Goal: Information Seeking & Learning: Learn about a topic

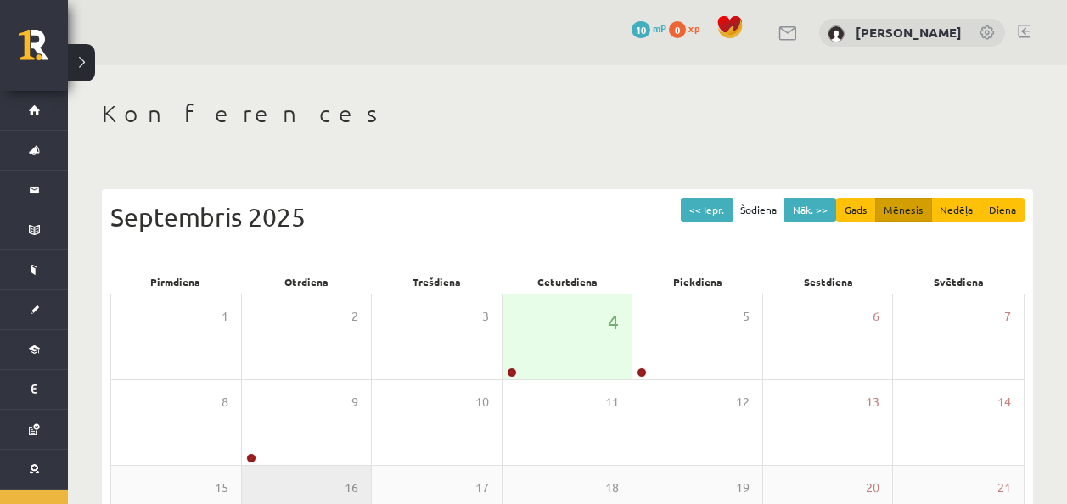
scroll to position [305, 0]
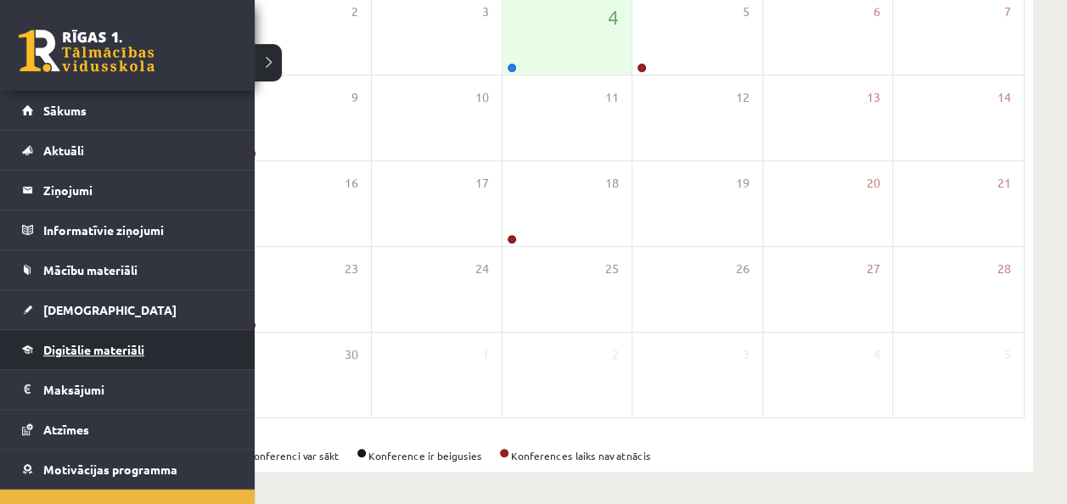
click at [98, 350] on span "Digitālie materiāli" at bounding box center [93, 349] width 101 height 15
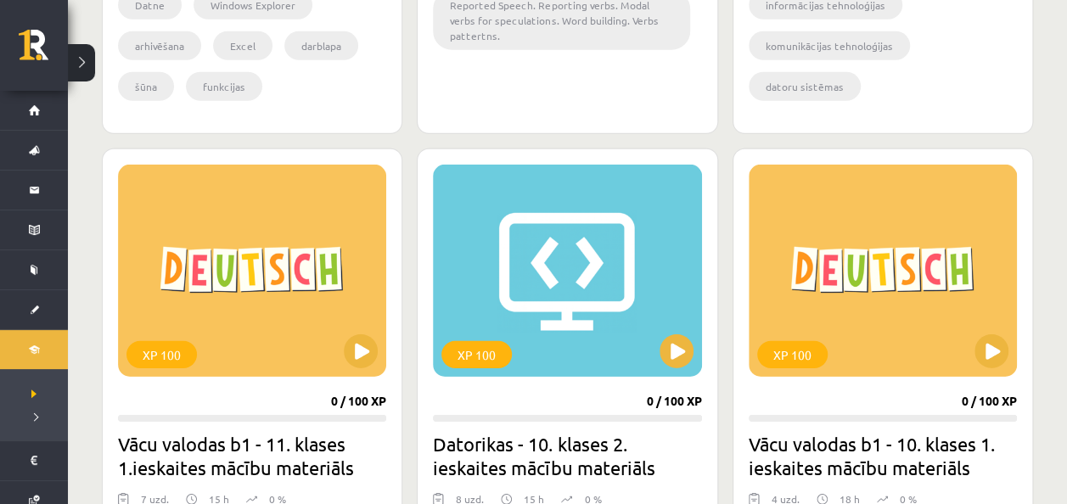
scroll to position [2499, 0]
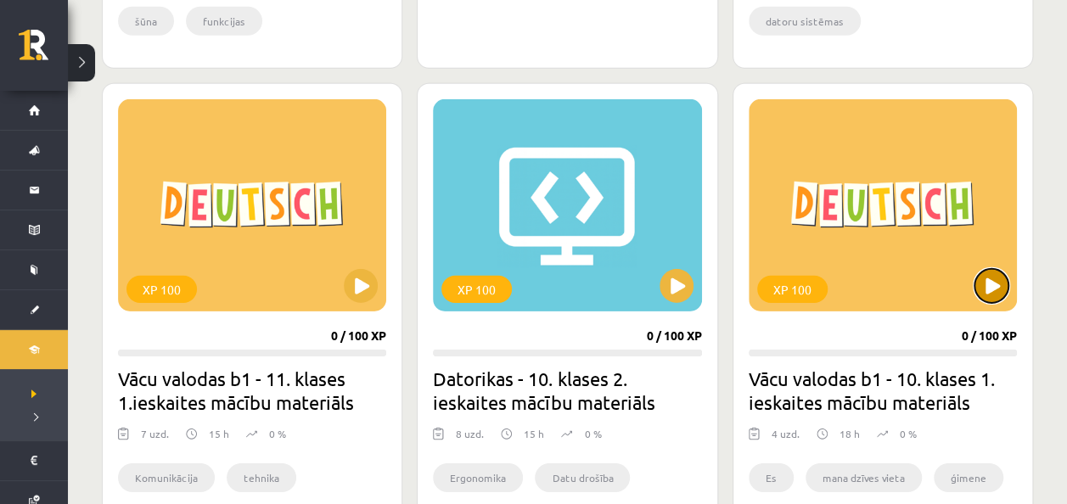
click at [993, 283] on button at bounding box center [991, 286] width 34 height 34
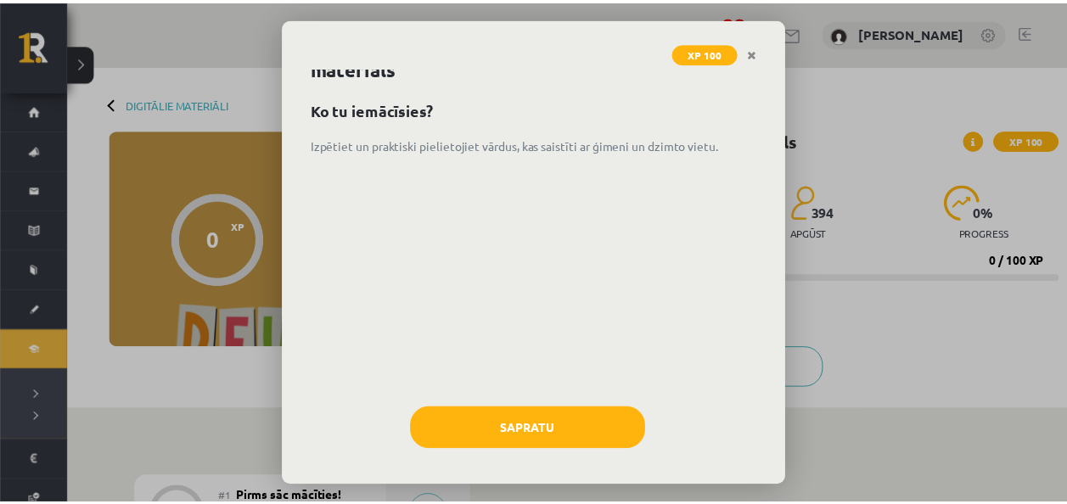
scroll to position [46, 0]
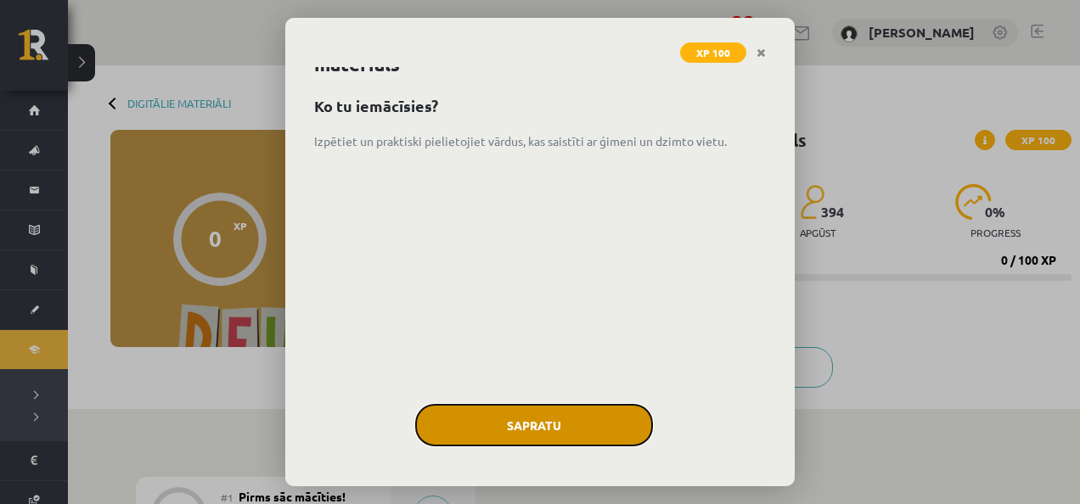
click at [538, 435] on button "Sapratu" at bounding box center [534, 425] width 238 height 42
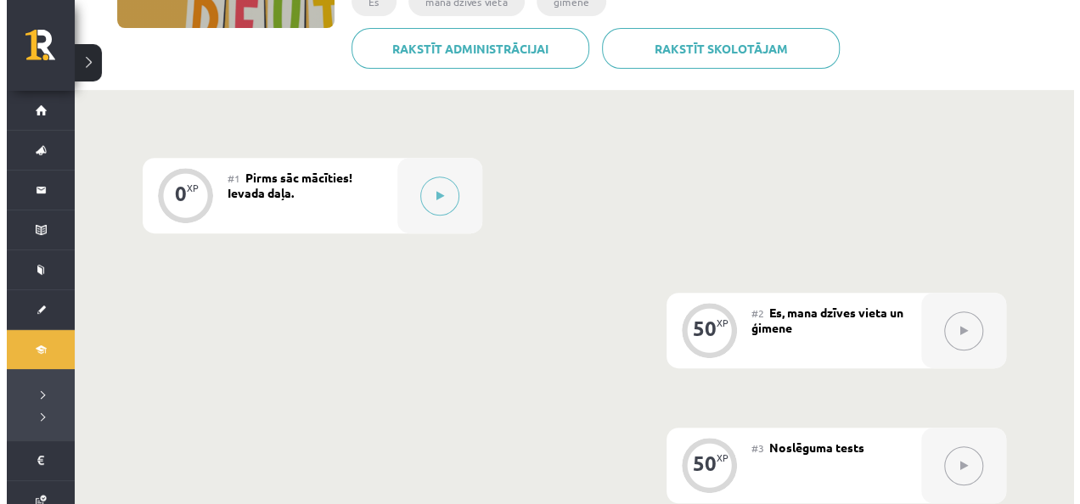
scroll to position [329, 0]
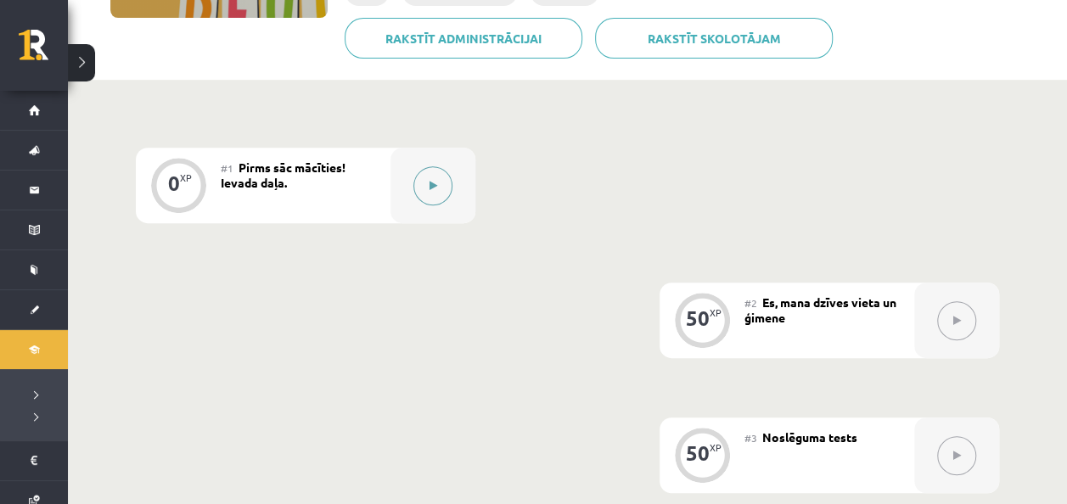
click at [426, 183] on button at bounding box center [432, 185] width 39 height 39
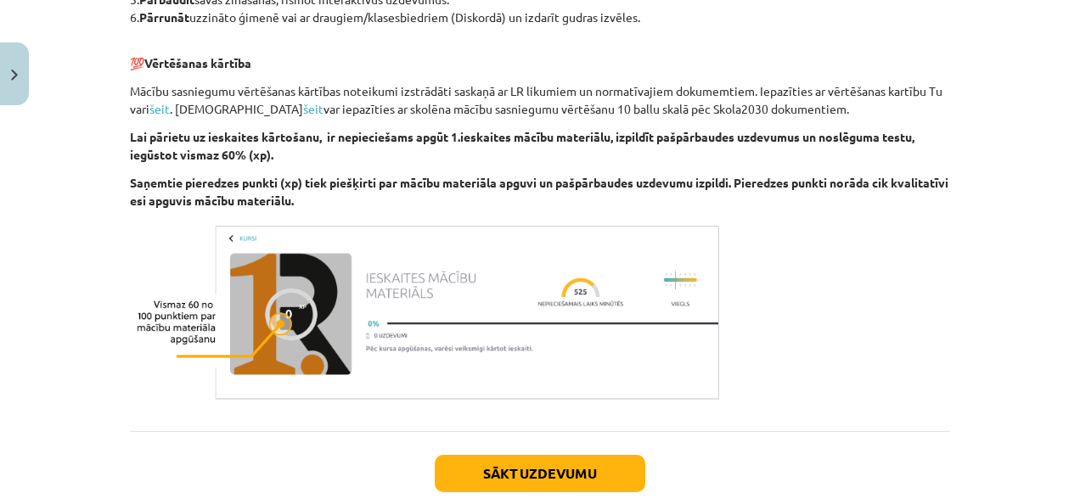
scroll to position [940, 0]
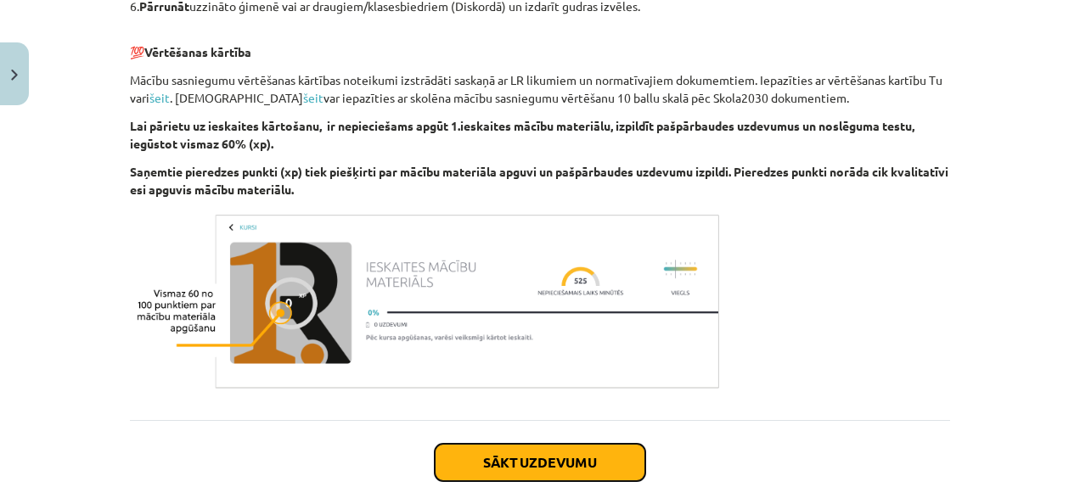
click at [608, 448] on button "Sākt uzdevumu" at bounding box center [540, 462] width 210 height 37
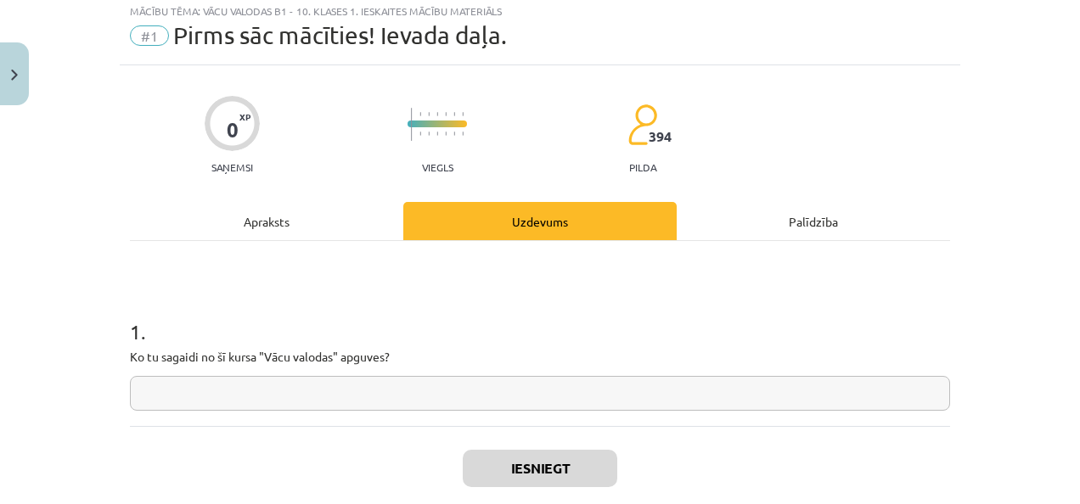
scroll to position [42, 0]
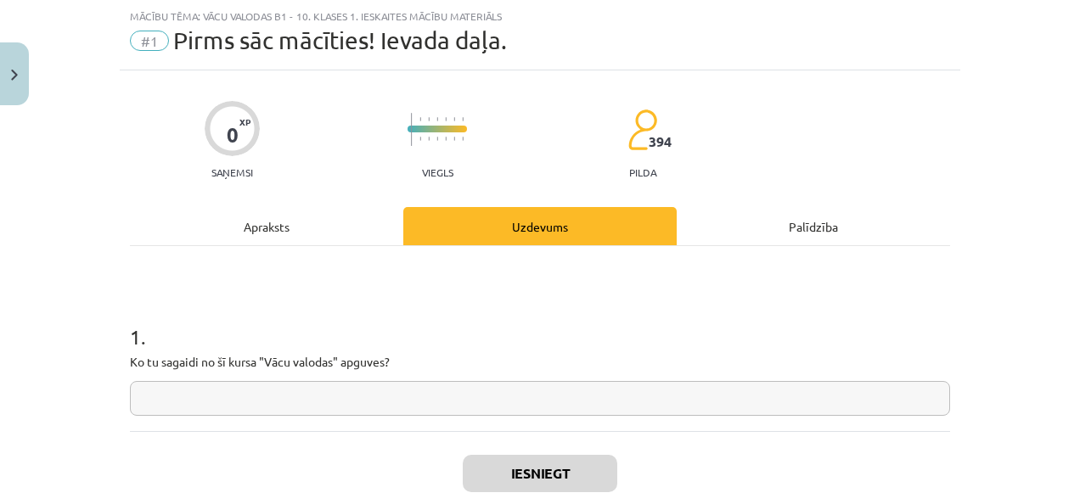
click at [610, 396] on input "text" at bounding box center [540, 398] width 820 height 35
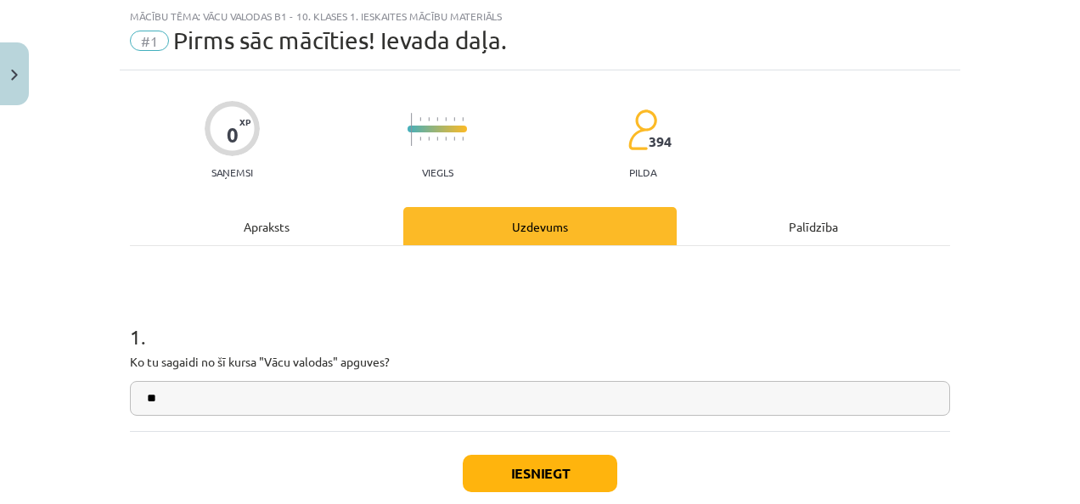
type input "*"
type input "**********"
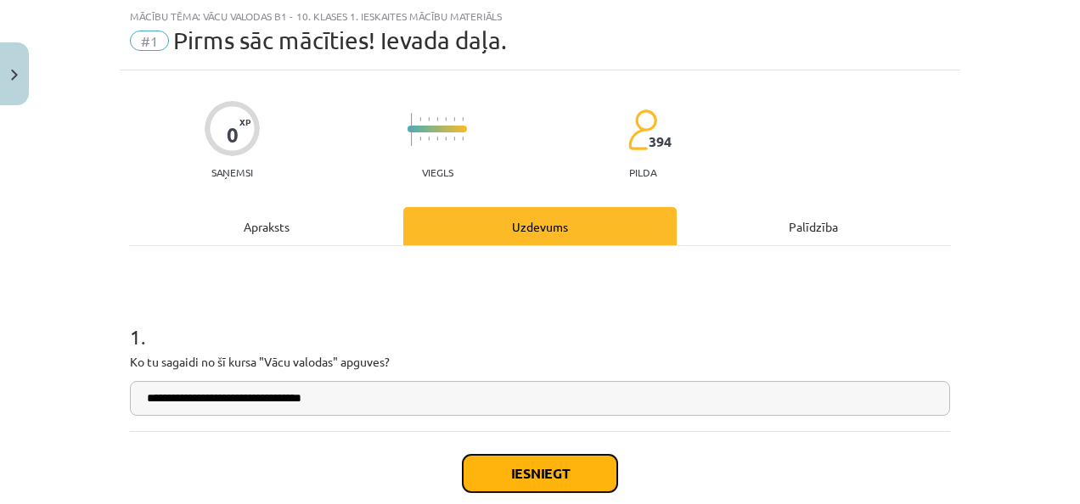
click at [564, 474] on button "Iesniegt" at bounding box center [540, 473] width 154 height 37
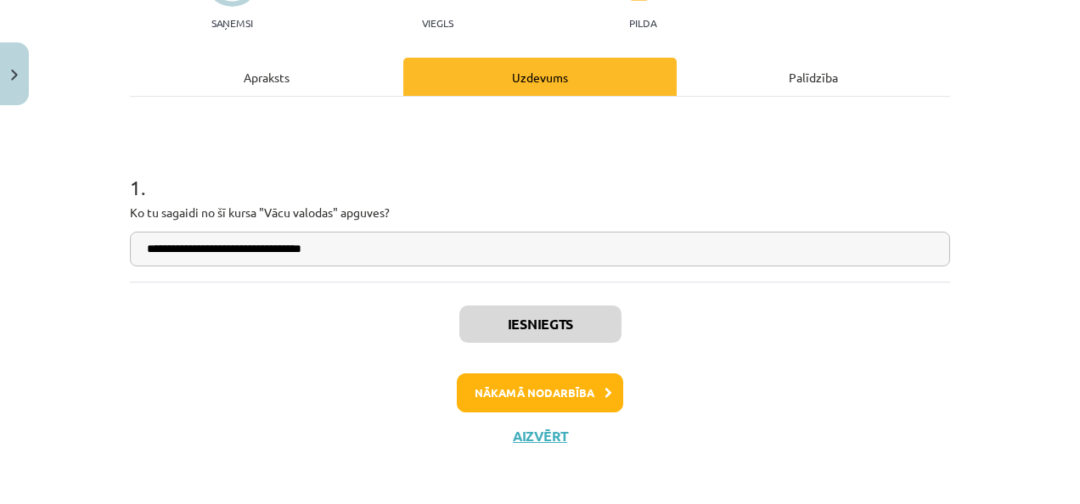
scroll to position [194, 0]
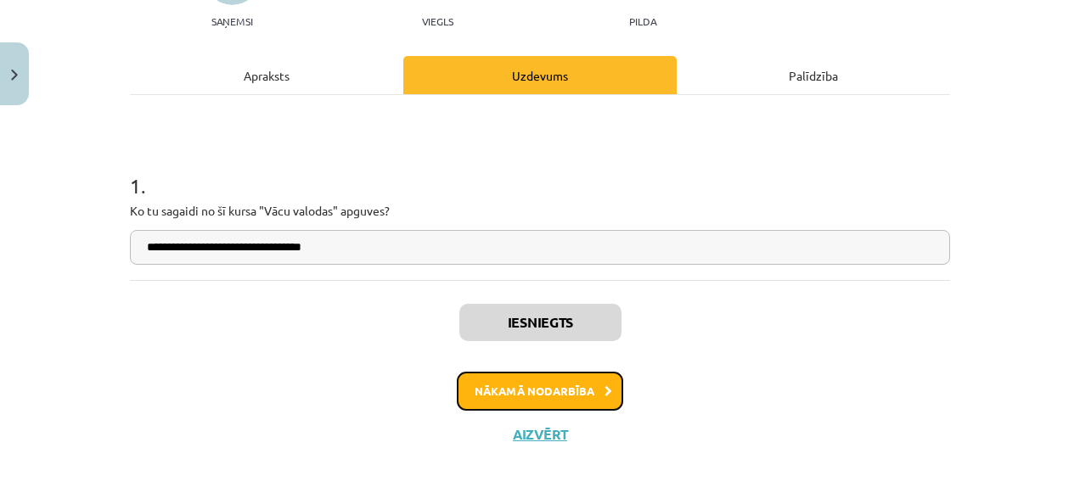
click at [572, 388] on button "Nākamā nodarbība" at bounding box center [540, 391] width 166 height 39
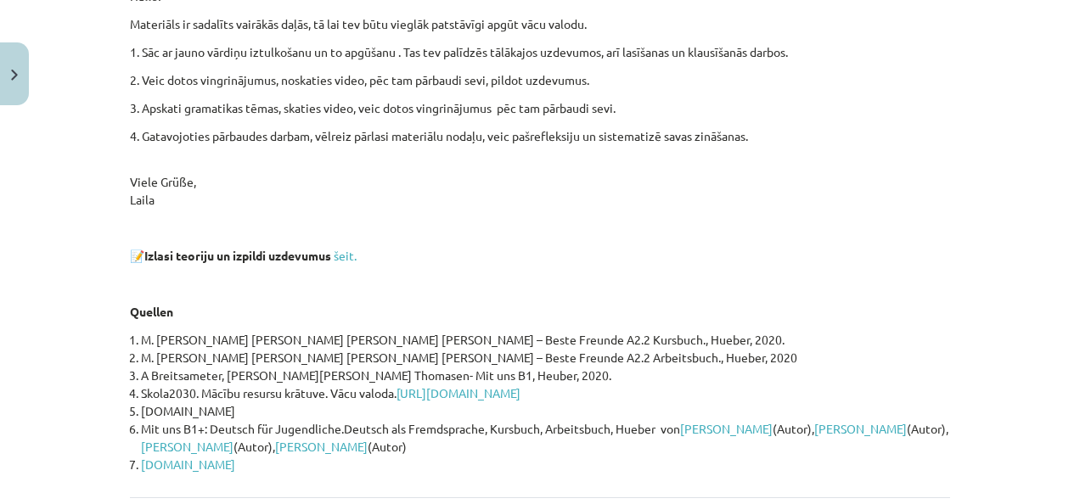
scroll to position [324, 0]
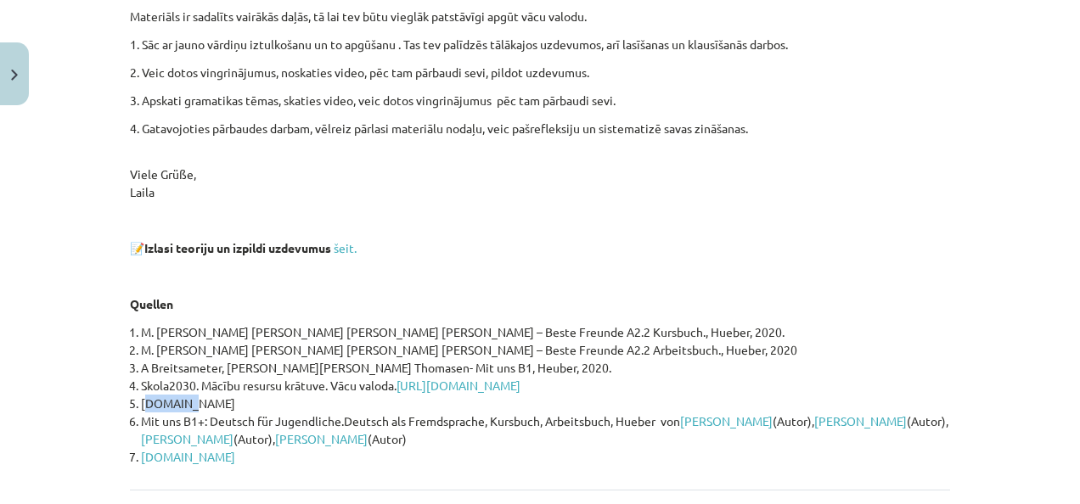
drag, startPoint x: 138, startPoint y: 402, endPoint x: 193, endPoint y: 401, distance: 55.2
click at [193, 401] on li "skolo.lv" at bounding box center [545, 404] width 809 height 18
drag, startPoint x: 193, startPoint y: 401, endPoint x: 180, endPoint y: 410, distance: 15.8
click at [180, 410] on li "skolo.lv" at bounding box center [545, 404] width 809 height 18
click at [188, 396] on li "skolo.lv" at bounding box center [545, 404] width 809 height 18
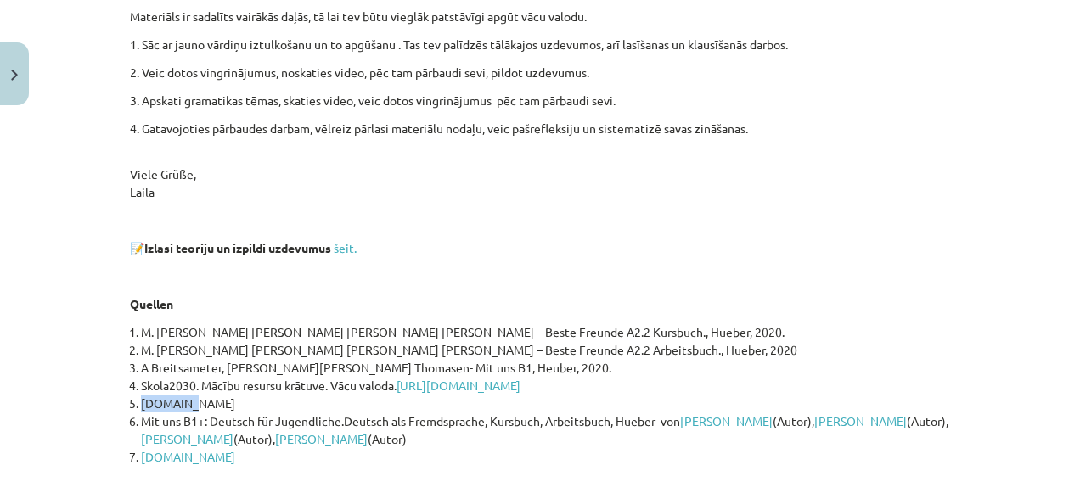
drag, startPoint x: 176, startPoint y: 403, endPoint x: 132, endPoint y: 400, distance: 43.4
click at [141, 400] on li "skolo.lv" at bounding box center [545, 404] width 809 height 18
copy li "skolo.lv"
click at [497, 382] on link "https://mape.skola2030.lv/resources/395" at bounding box center [458, 385] width 124 height 15
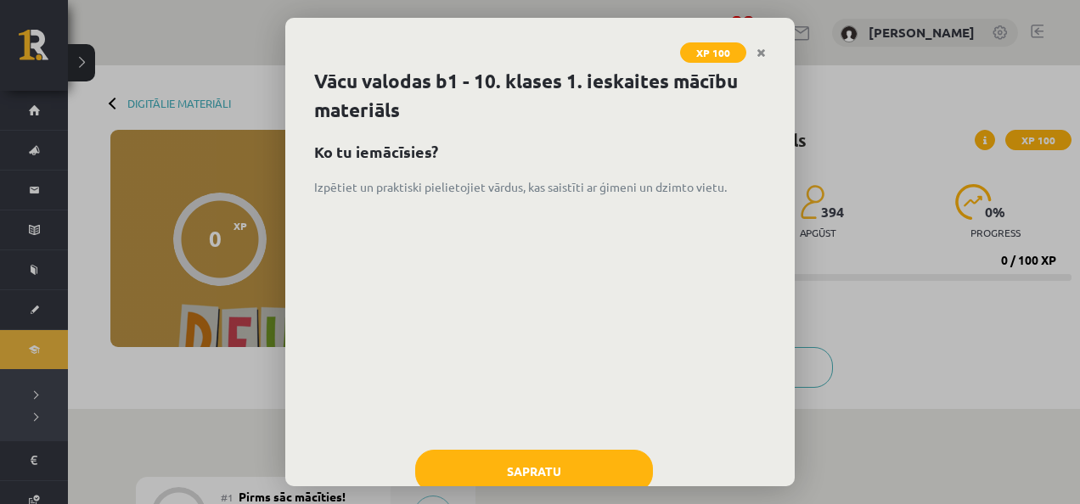
scroll to position [329, 0]
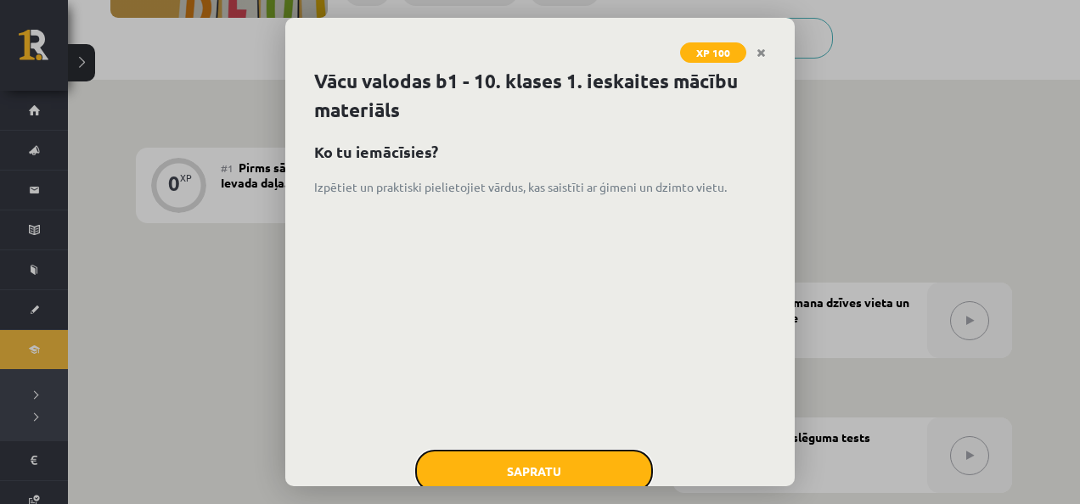
click at [577, 456] on button "Sapratu" at bounding box center [534, 471] width 238 height 42
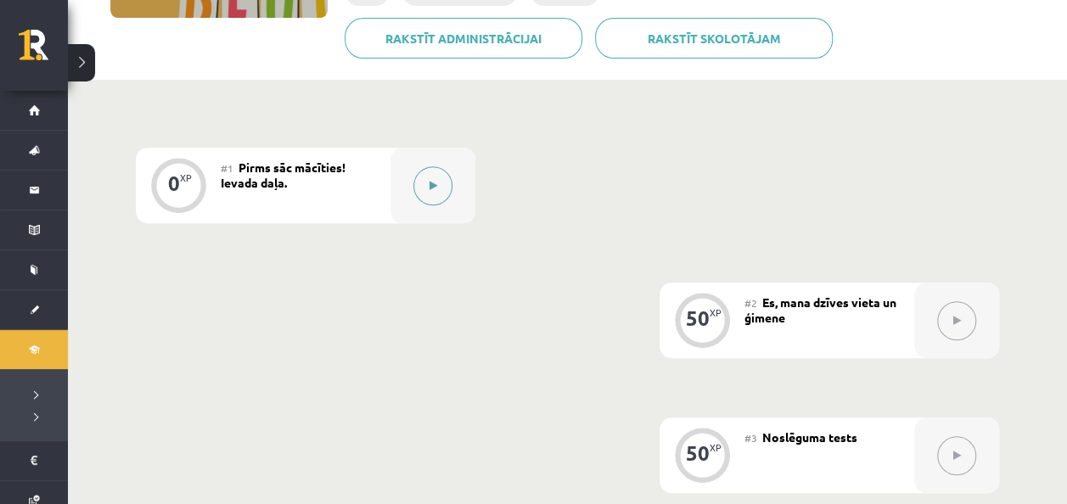
click at [434, 173] on button at bounding box center [432, 185] width 39 height 39
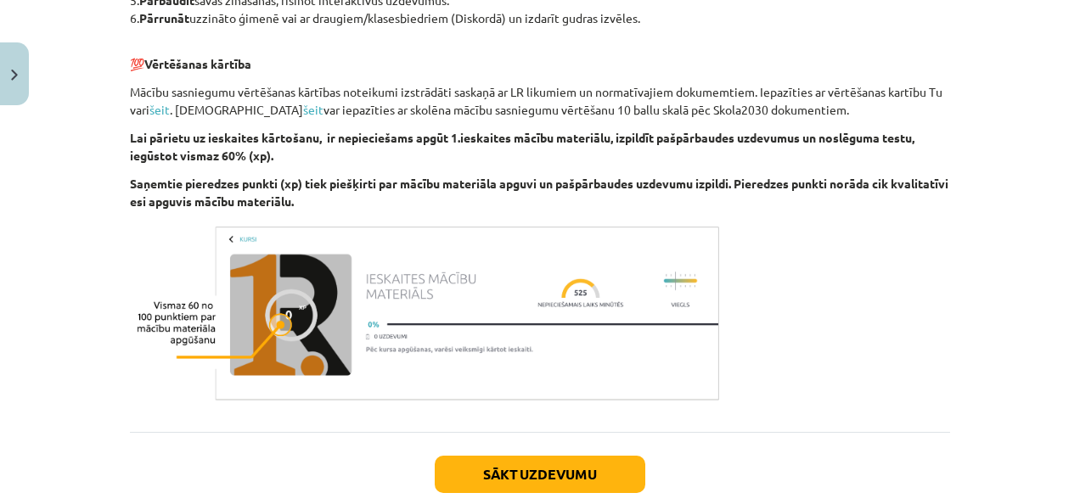
scroll to position [1026, 0]
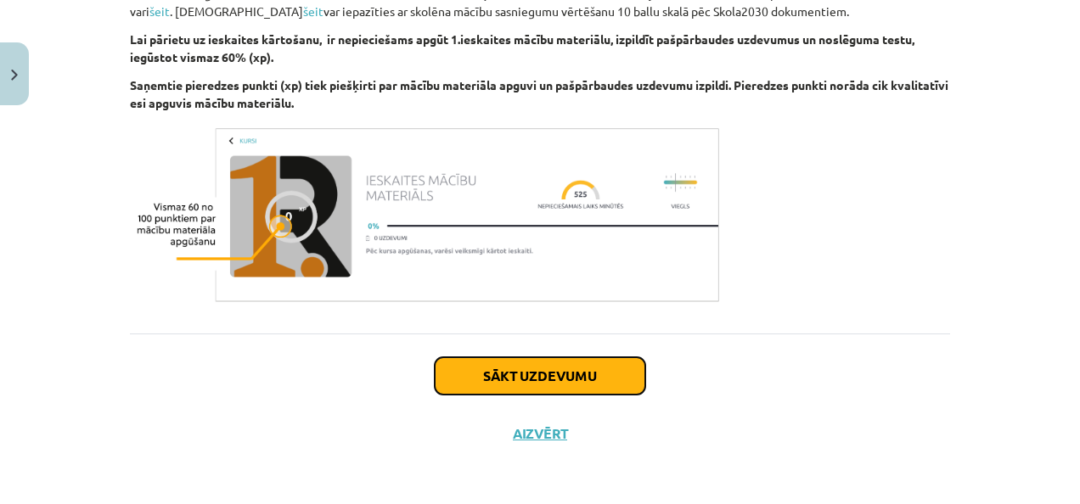
click at [559, 386] on button "Sākt uzdevumu" at bounding box center [540, 375] width 210 height 37
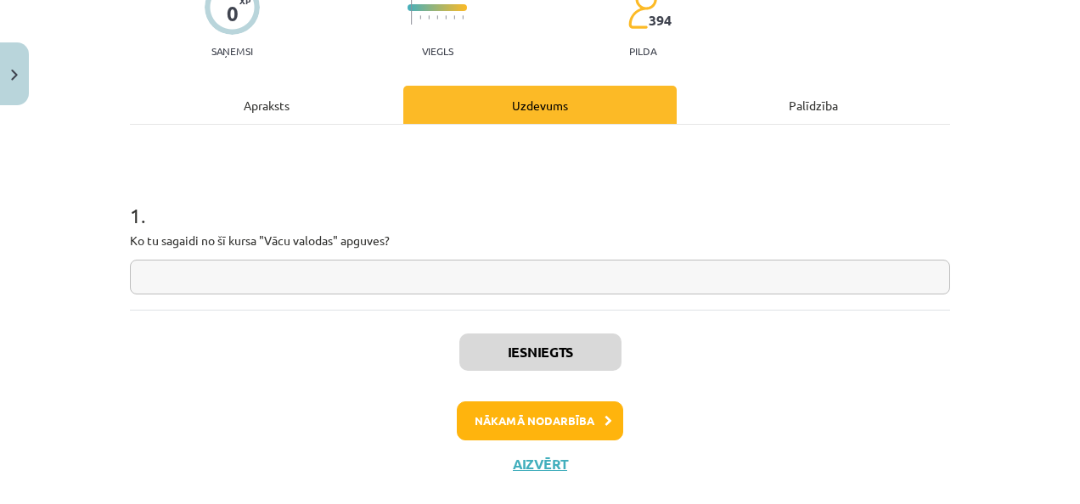
scroll to position [42, 0]
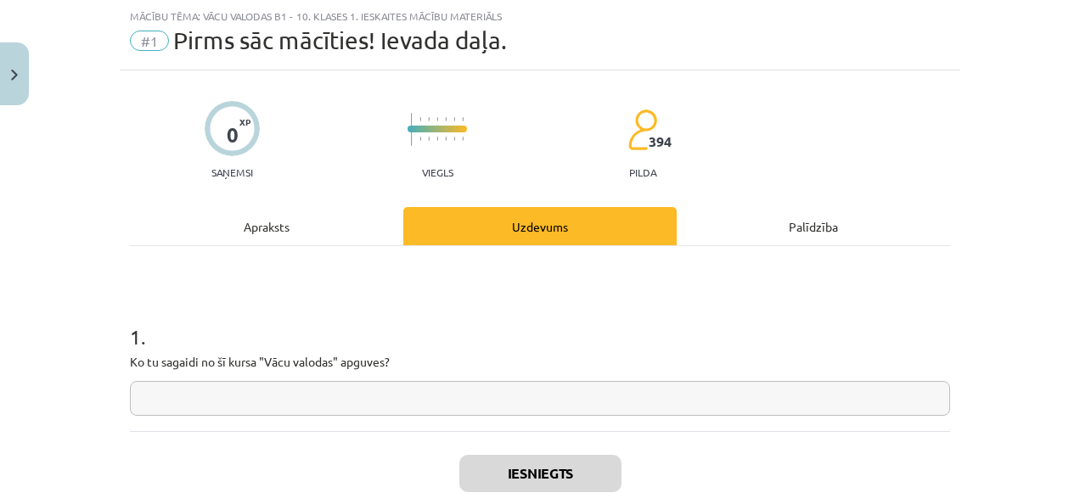
click at [796, 222] on div "Palīdzība" at bounding box center [812, 226] width 273 height 38
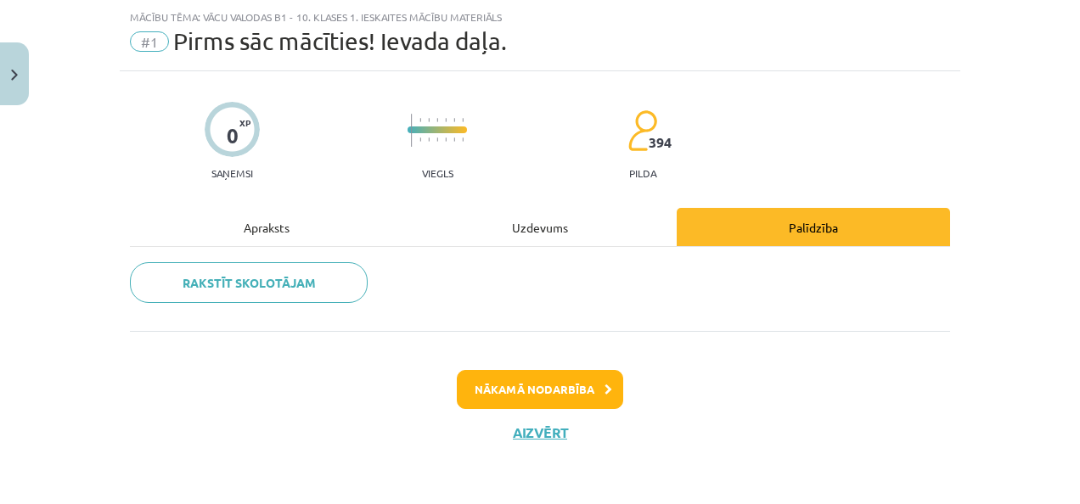
scroll to position [39, 0]
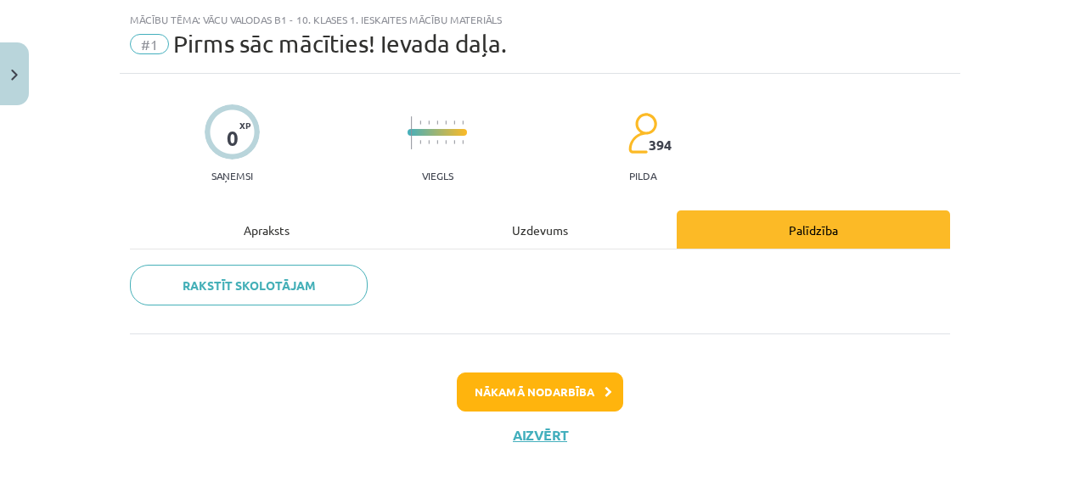
click at [536, 221] on div "Uzdevums" at bounding box center [539, 229] width 273 height 38
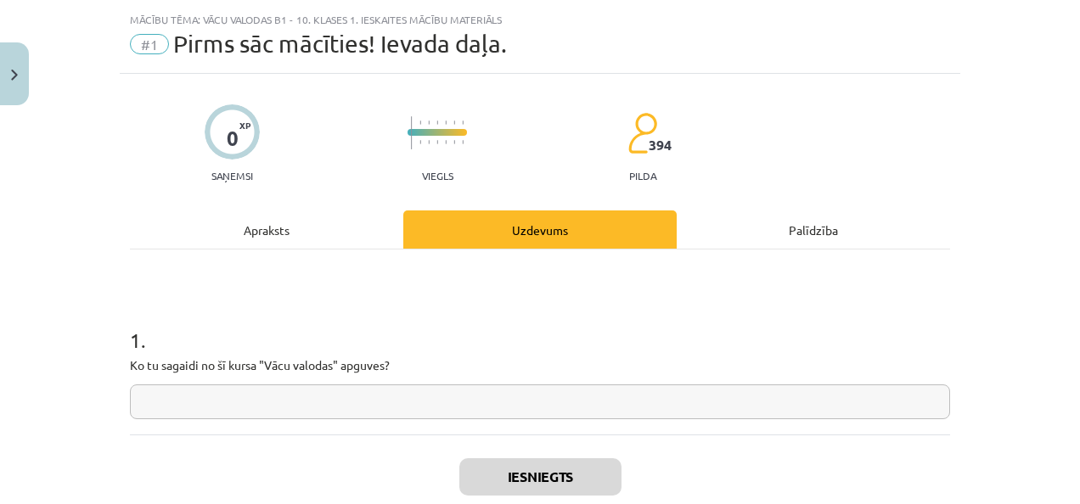
scroll to position [42, 0]
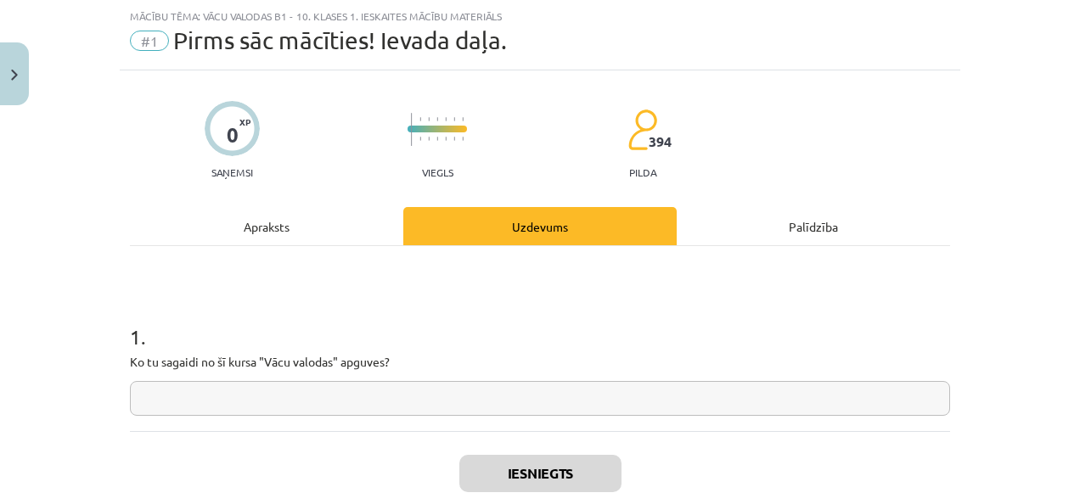
click at [264, 227] on div "Apraksts" at bounding box center [266, 226] width 273 height 38
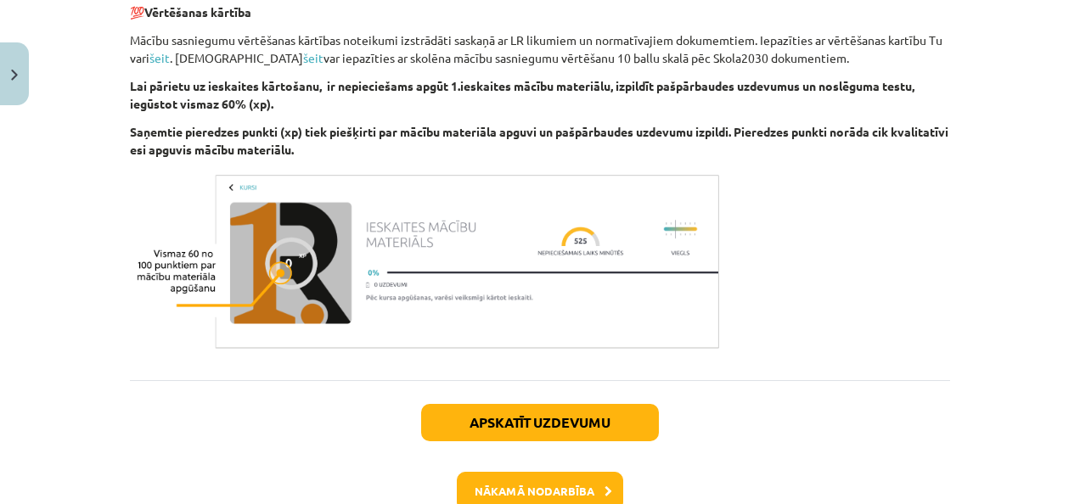
scroll to position [998, 0]
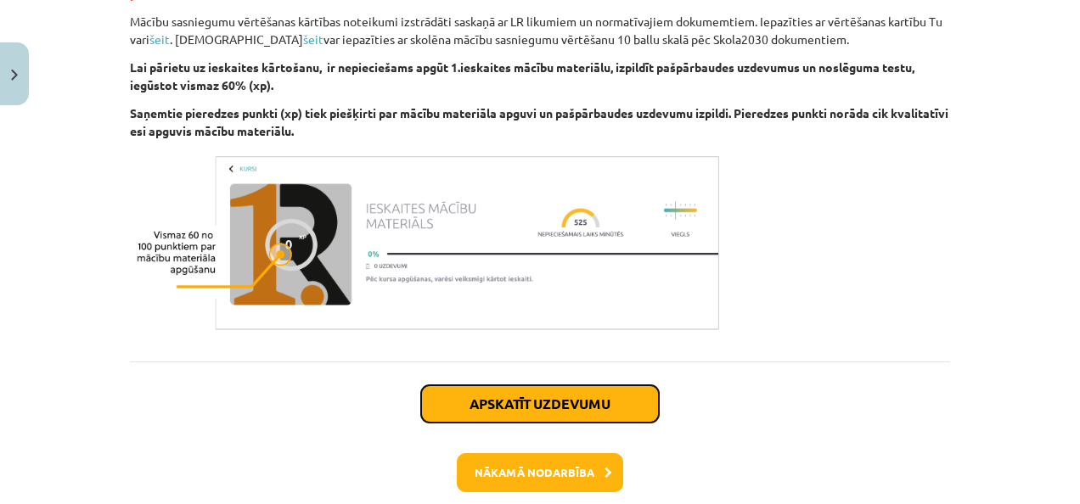
click at [548, 402] on button "Apskatīt uzdevumu" at bounding box center [540, 403] width 238 height 37
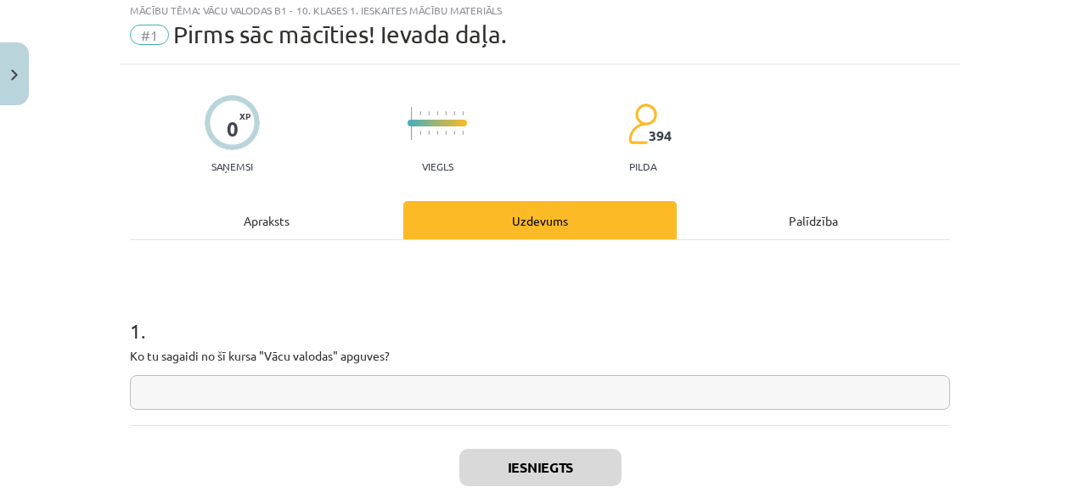
scroll to position [42, 0]
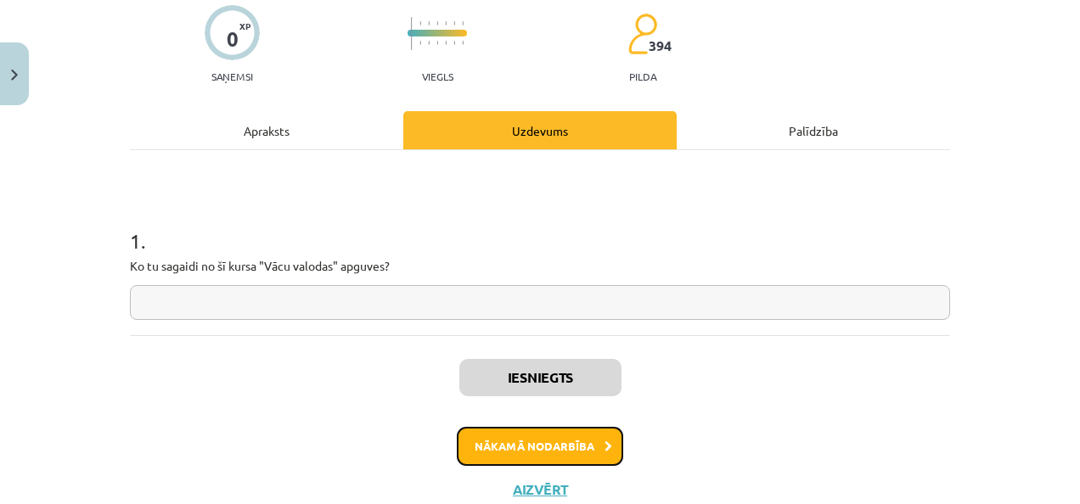
click at [586, 443] on button "Nākamā nodarbība" at bounding box center [540, 446] width 166 height 39
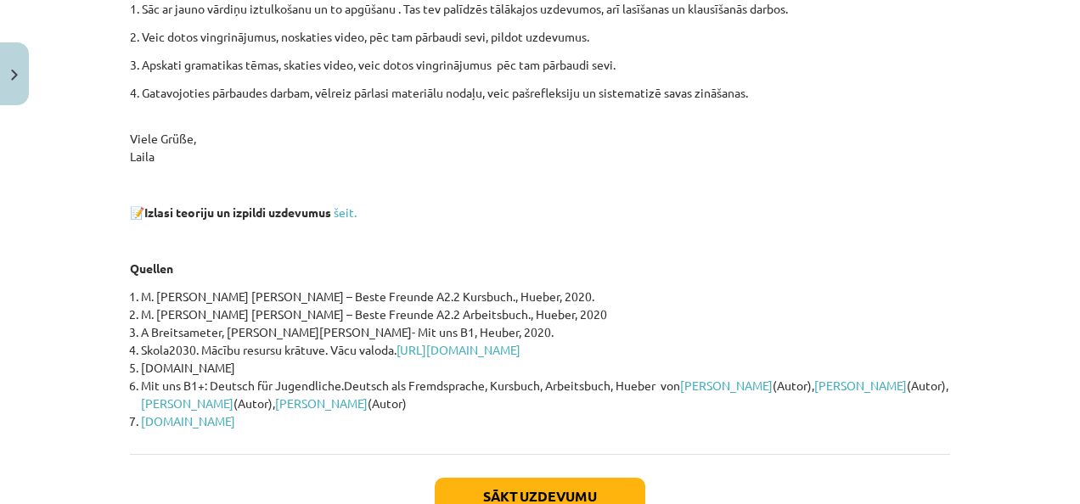
scroll to position [358, 0]
click at [553, 485] on button "Sākt uzdevumu" at bounding box center [540, 498] width 210 height 37
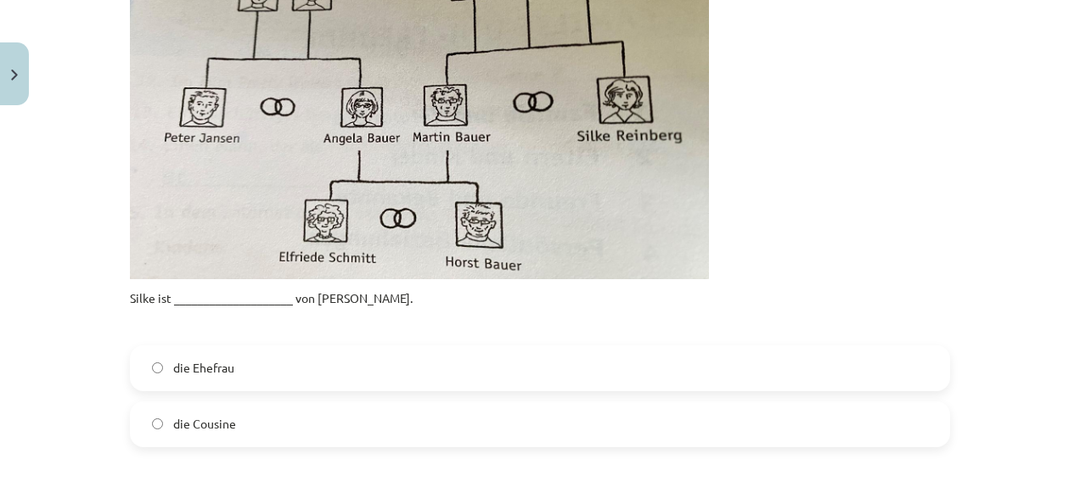
scroll to position [764, 0]
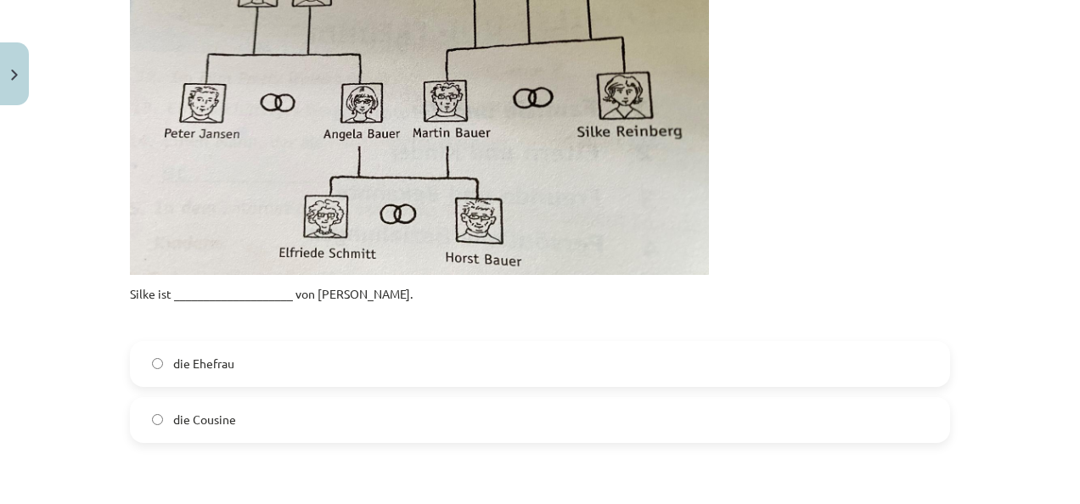
click at [443, 365] on label "die Ehefrau" at bounding box center [540, 364] width 817 height 42
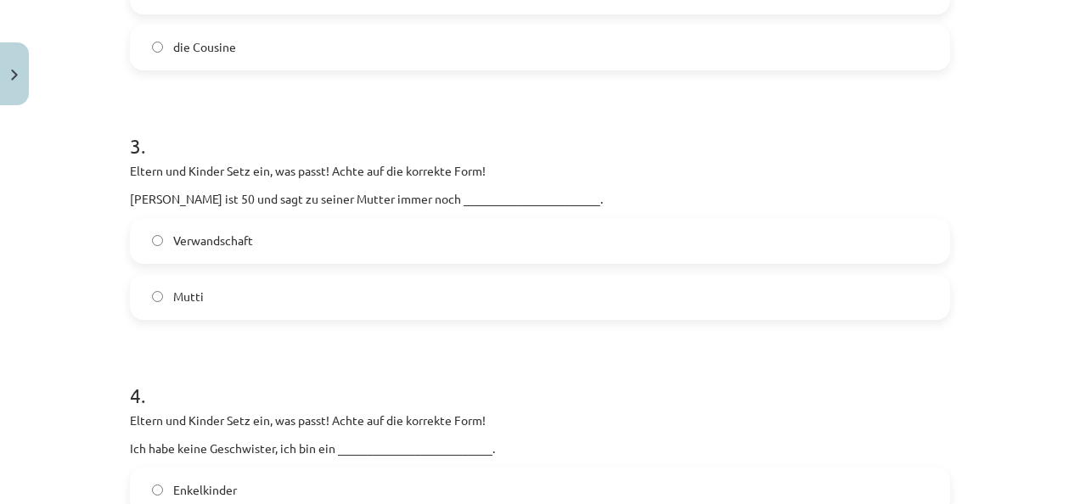
scroll to position [1141, 0]
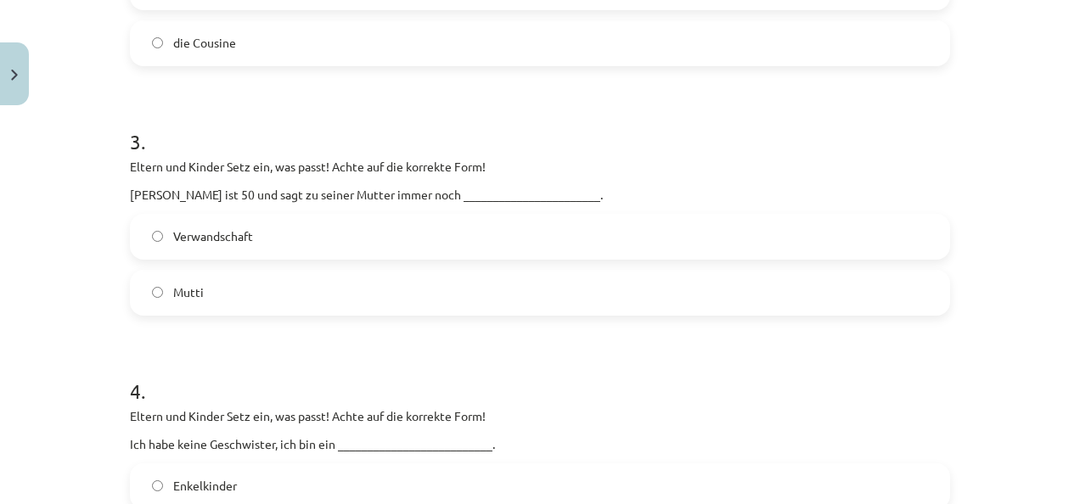
click at [214, 301] on label "Mutti" at bounding box center [540, 293] width 817 height 42
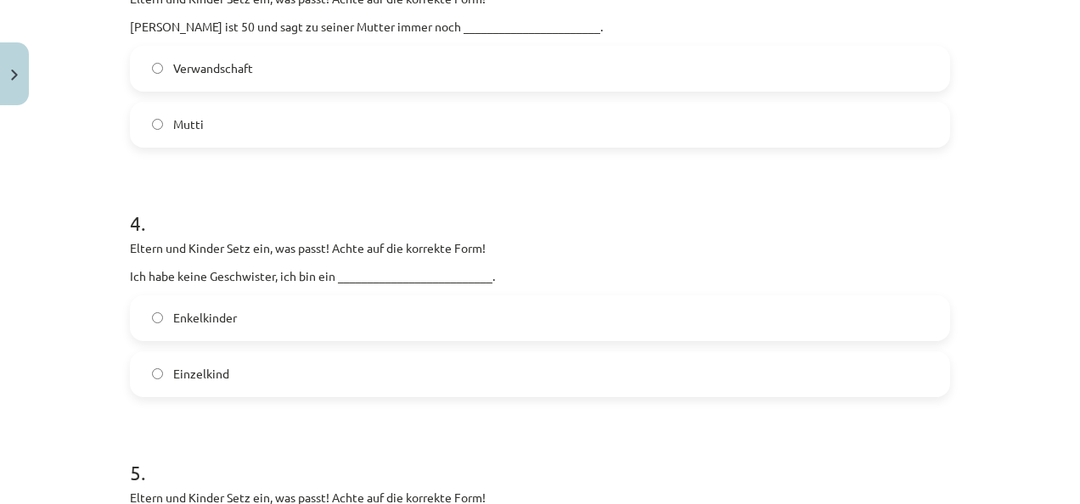
scroll to position [1344, 0]
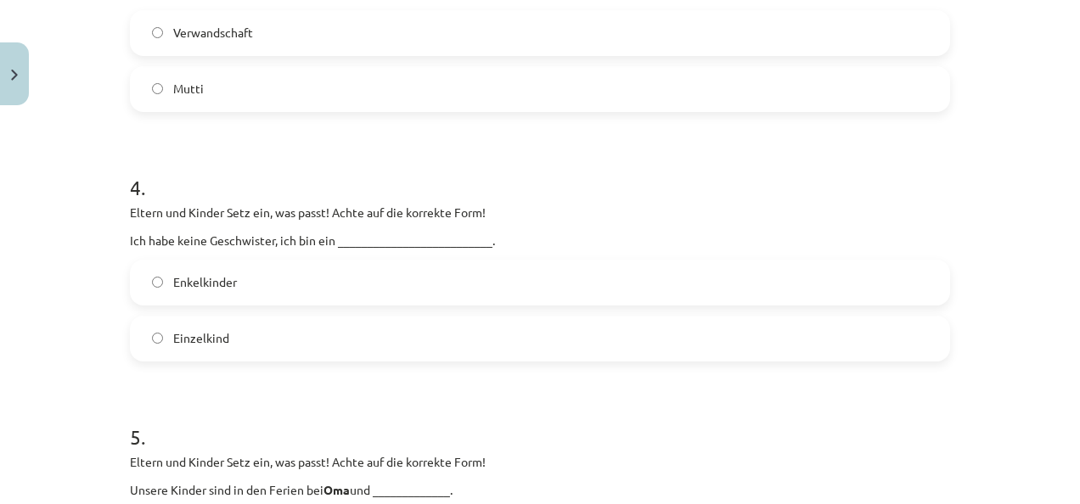
click at [158, 334] on label "Einzelkind" at bounding box center [540, 338] width 817 height 42
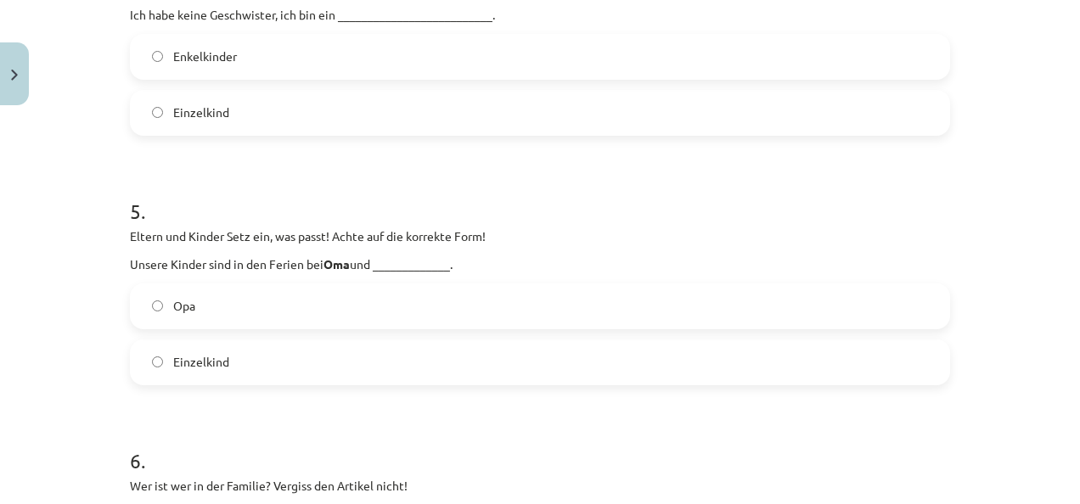
scroll to position [1582, 0]
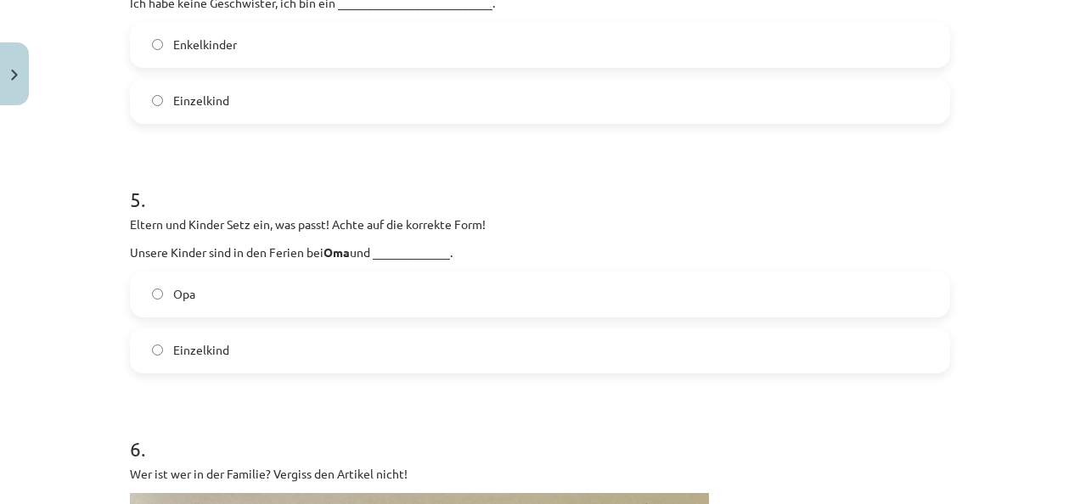
click at [642, 304] on label "Opa" at bounding box center [540, 294] width 817 height 42
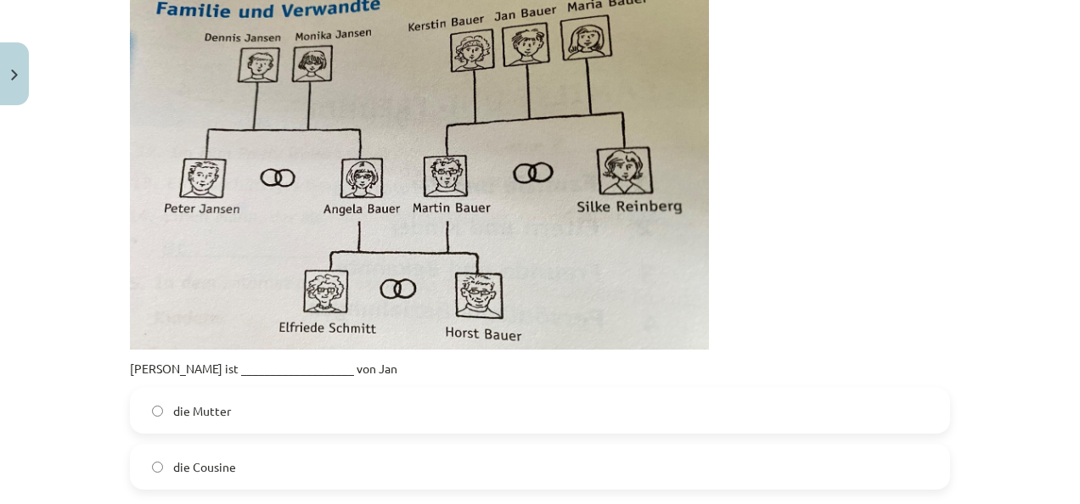
scroll to position [2091, 0]
click at [649, 456] on label "die Cousine" at bounding box center [540, 466] width 817 height 42
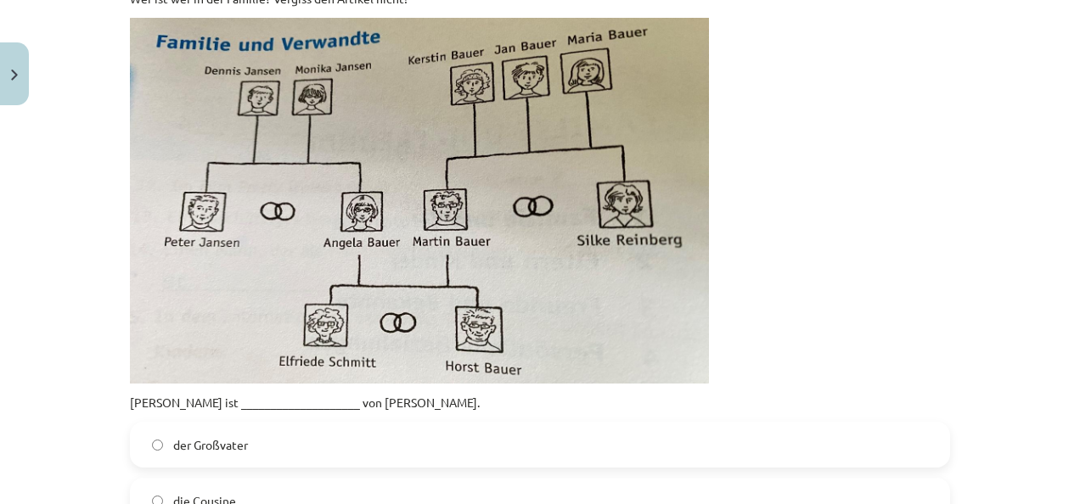
scroll to position [2702, 0]
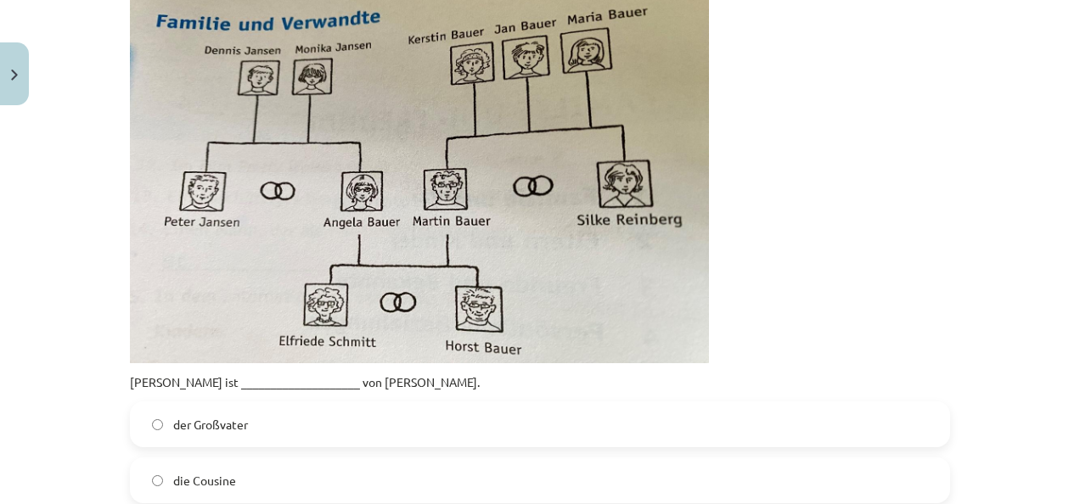
click at [703, 407] on label "der Großvater" at bounding box center [540, 424] width 817 height 42
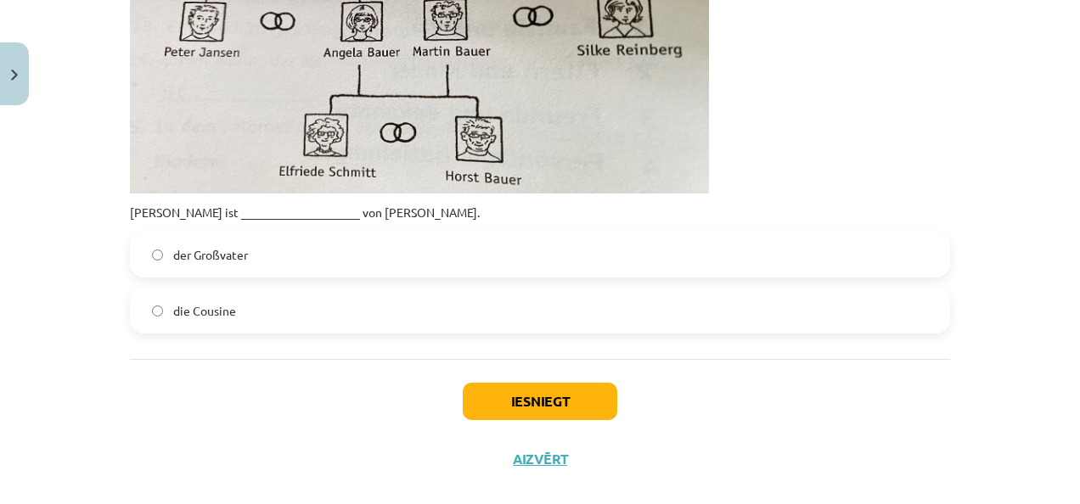
scroll to position [2898, 0]
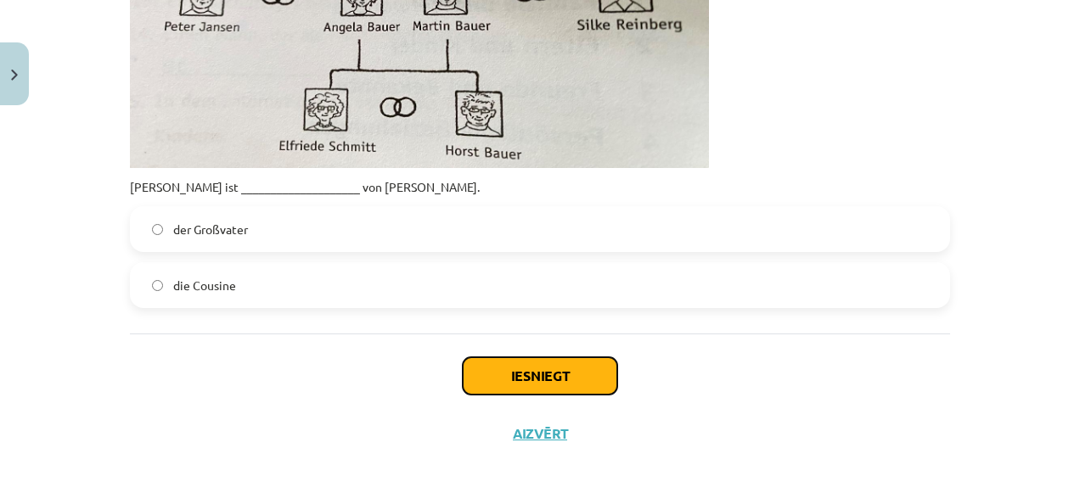
click at [563, 377] on button "Iesniegt" at bounding box center [540, 375] width 154 height 37
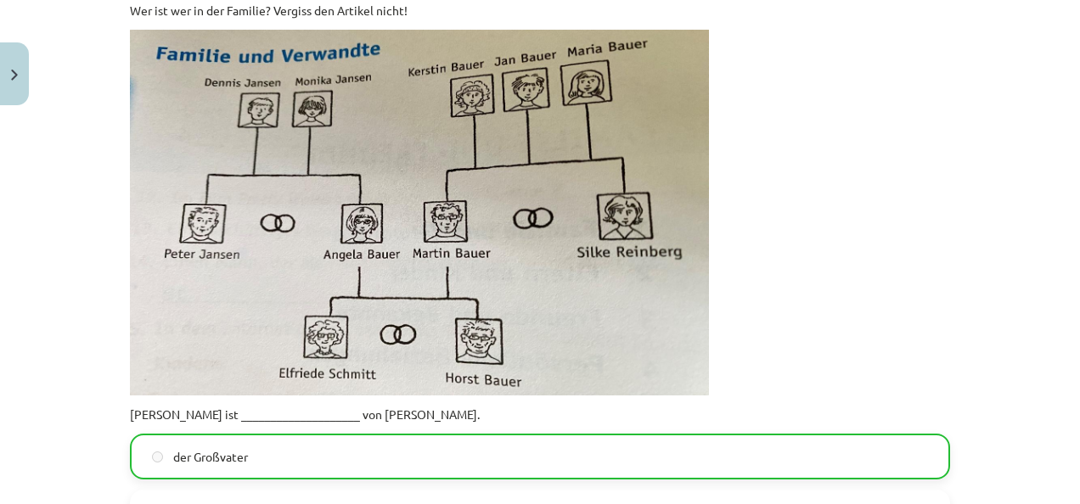
scroll to position [2951, 0]
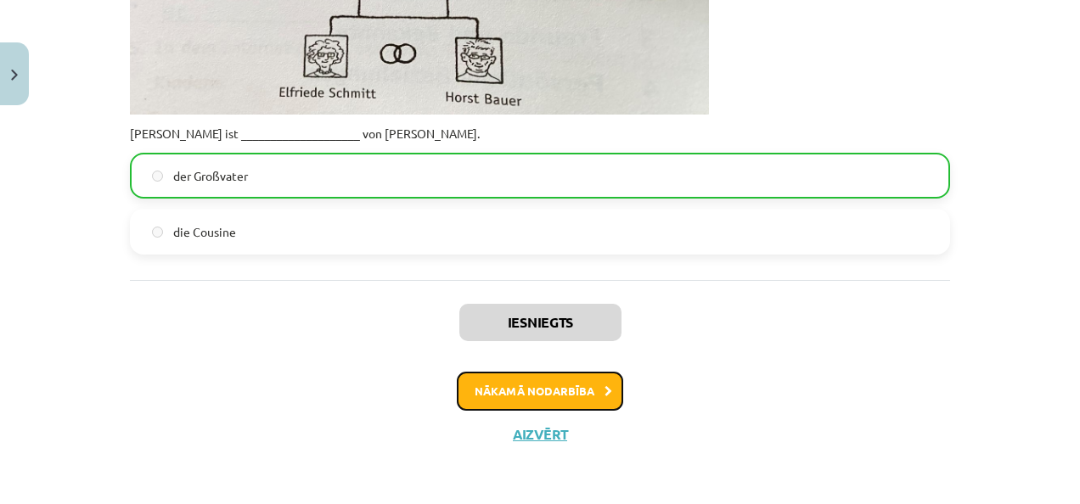
click at [531, 390] on button "Nākamā nodarbība" at bounding box center [540, 391] width 166 height 39
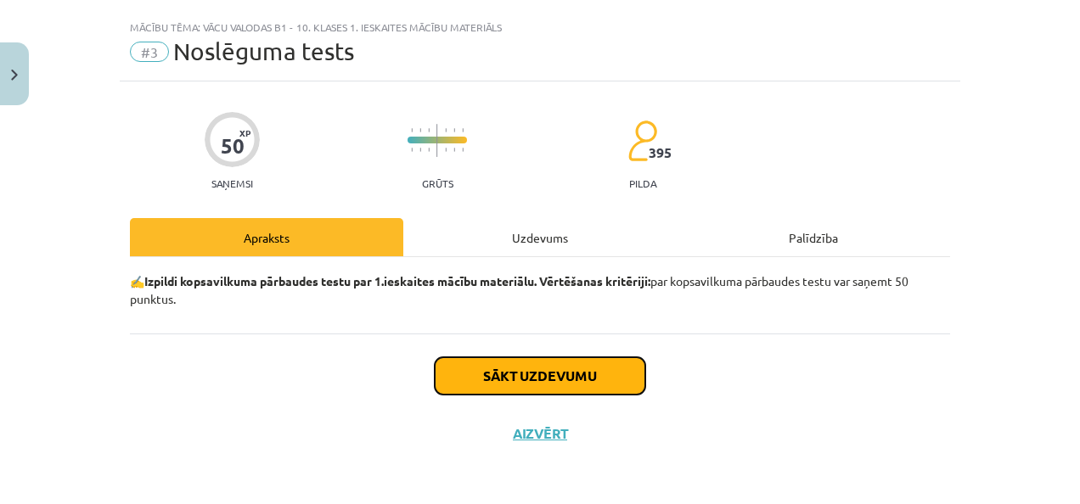
click at [533, 384] on button "Sākt uzdevumu" at bounding box center [540, 375] width 210 height 37
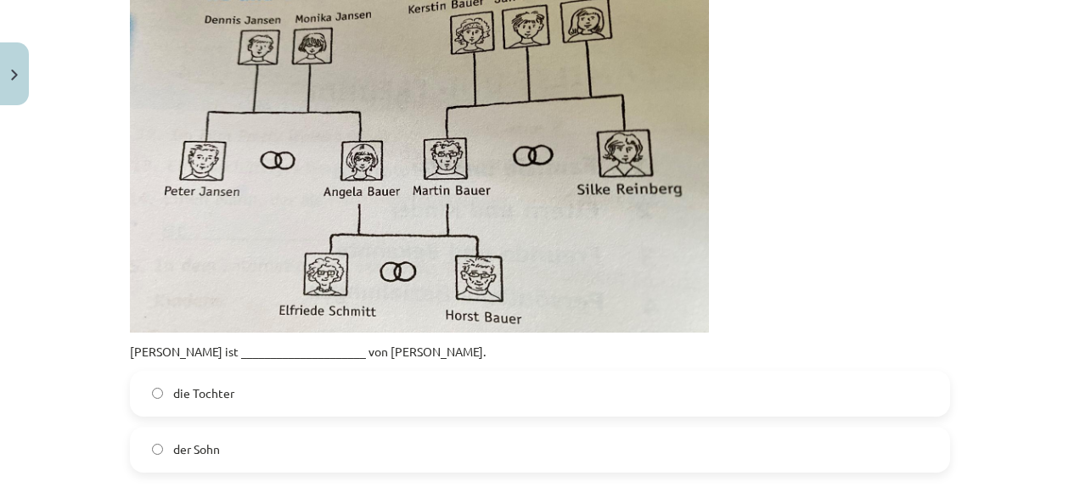
scroll to position [467, 0]
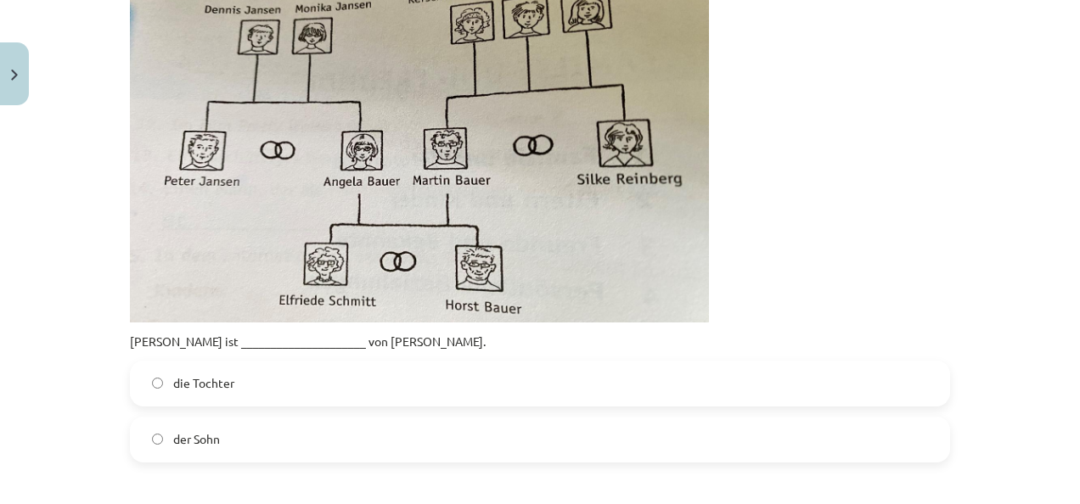
click at [394, 441] on label "der Sohn" at bounding box center [540, 439] width 817 height 42
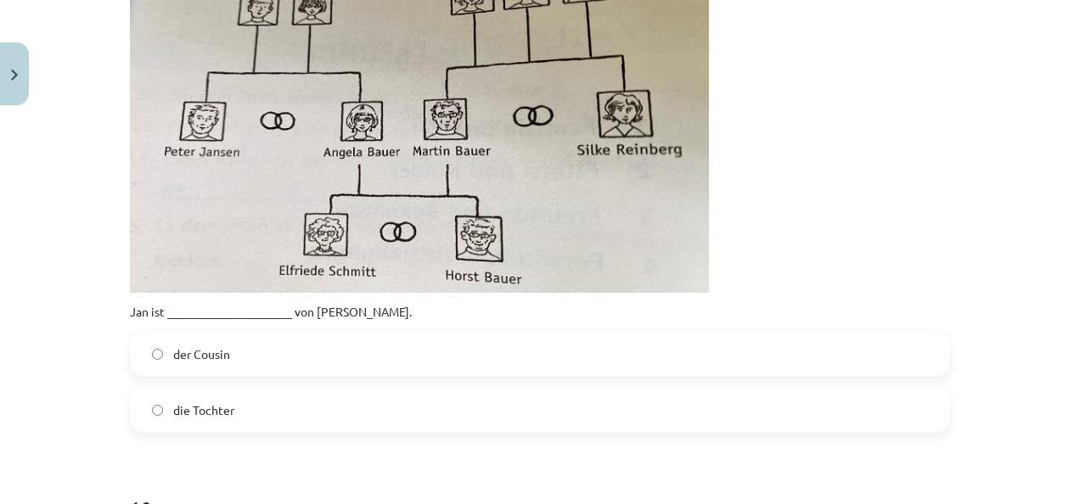
scroll to position [2962, 0]
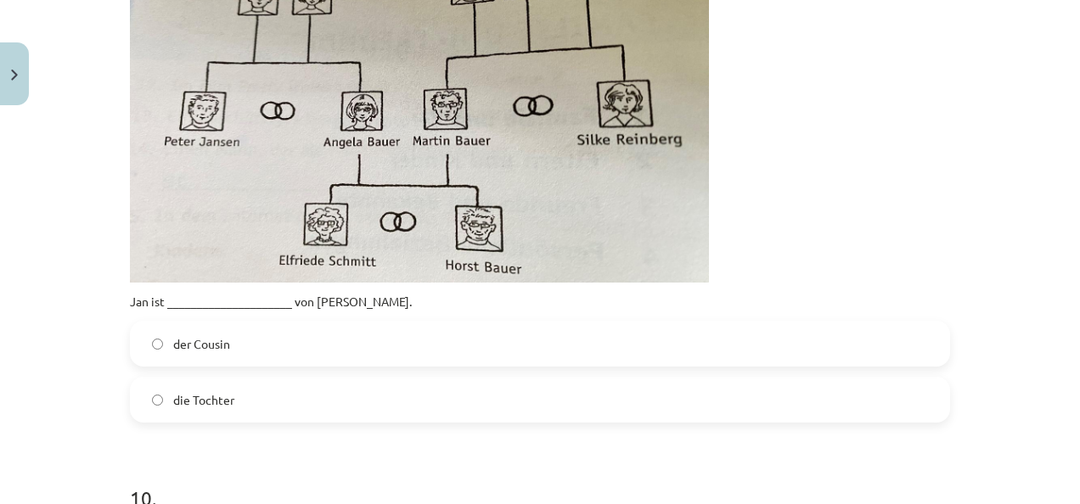
click at [835, 336] on label "der Cousin" at bounding box center [540, 344] width 817 height 42
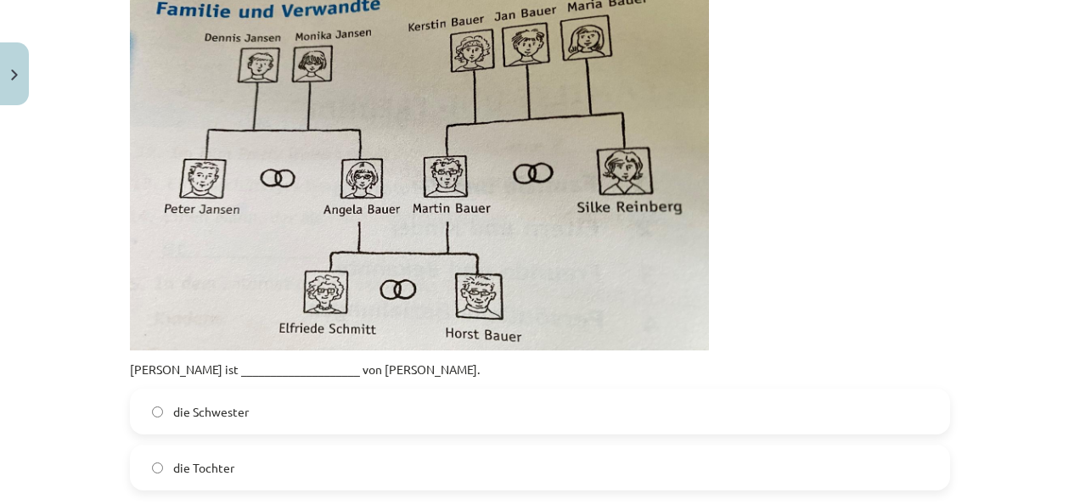
scroll to position [3526, 0]
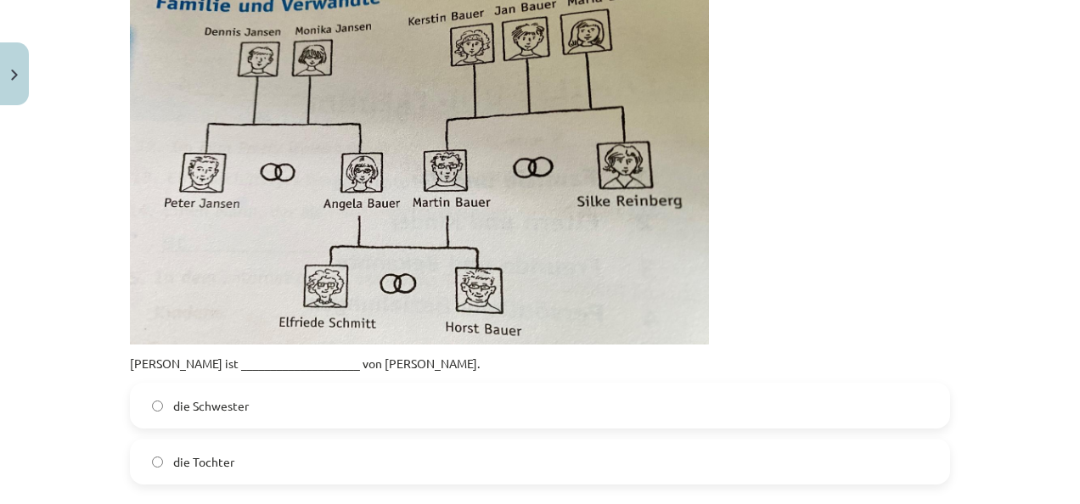
click at [637, 413] on label "die Schwester" at bounding box center [540, 405] width 817 height 42
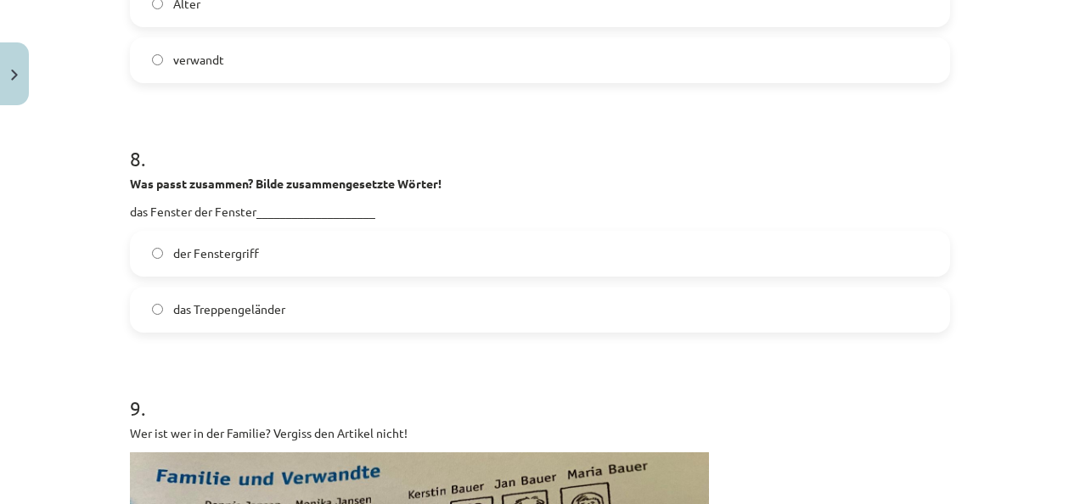
scroll to position [2411, 0]
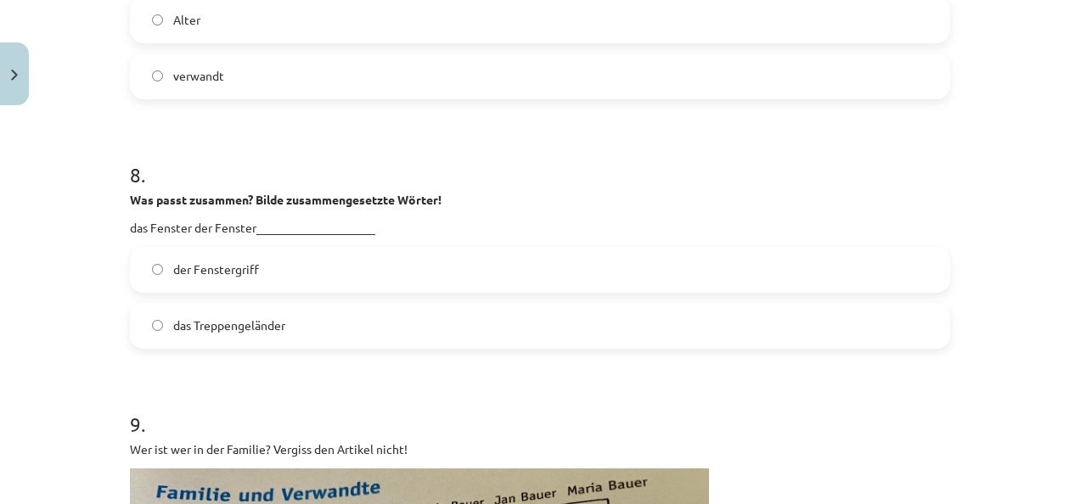
drag, startPoint x: 1060, startPoint y: 311, endPoint x: 1062, endPoint y: 328, distance: 16.2
click at [1062, 328] on div "Mācību tēma: Vācu valodas b1 - 10. klases 1. ieskaites mācību materiāls #3 Nosl…" at bounding box center [540, 252] width 1080 height 504
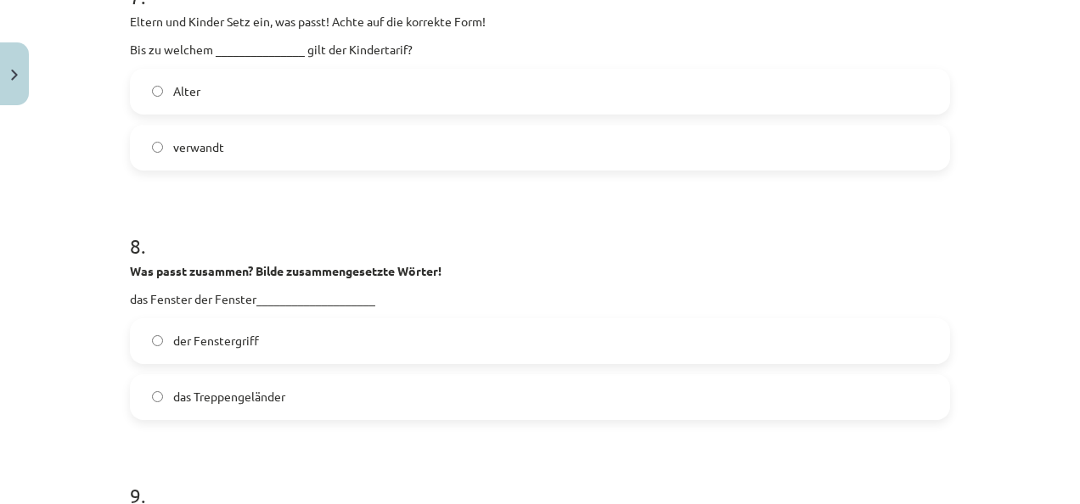
scroll to position [2350, 0]
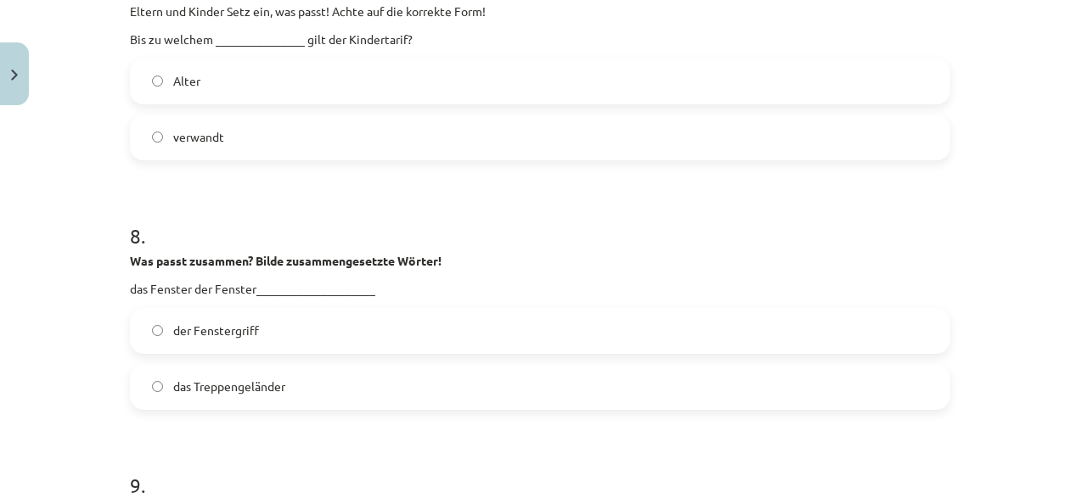
click at [671, 326] on label "der Fenstergriff" at bounding box center [540, 331] width 817 height 42
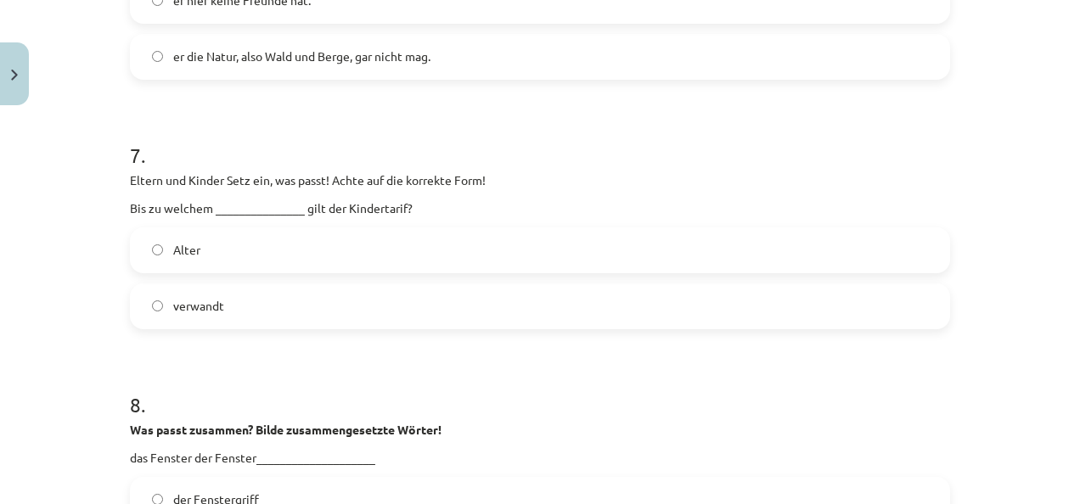
scroll to position [2197, 0]
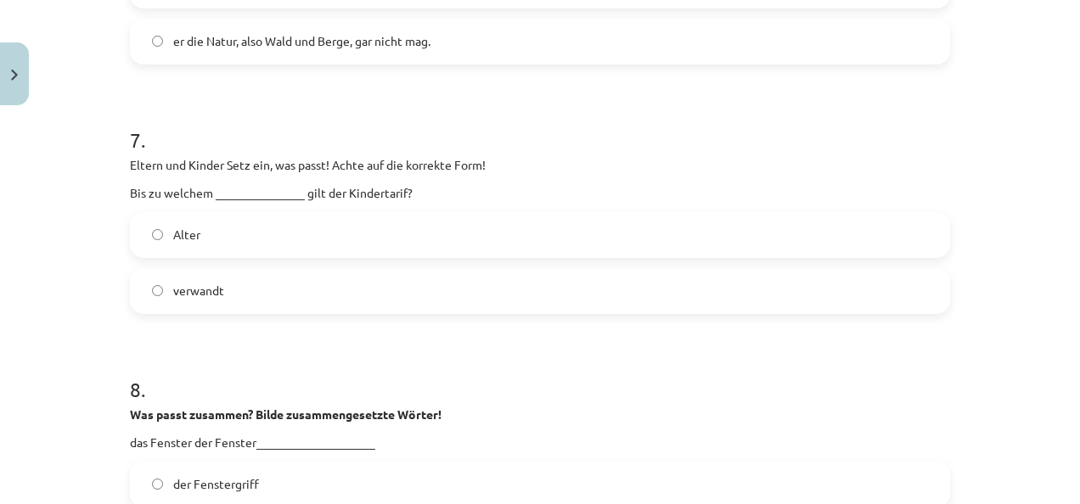
click at [385, 253] on label "Alter" at bounding box center [540, 235] width 817 height 42
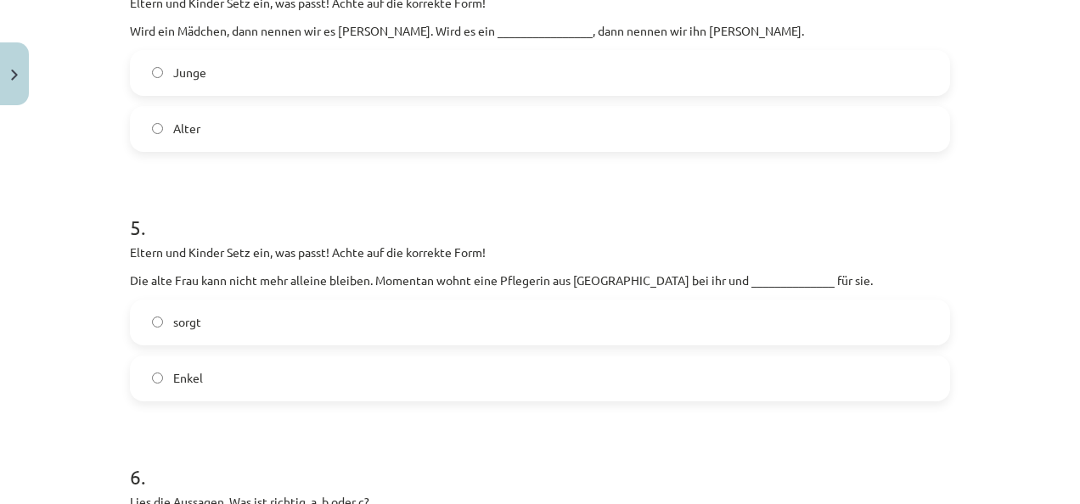
scroll to position [1516, 0]
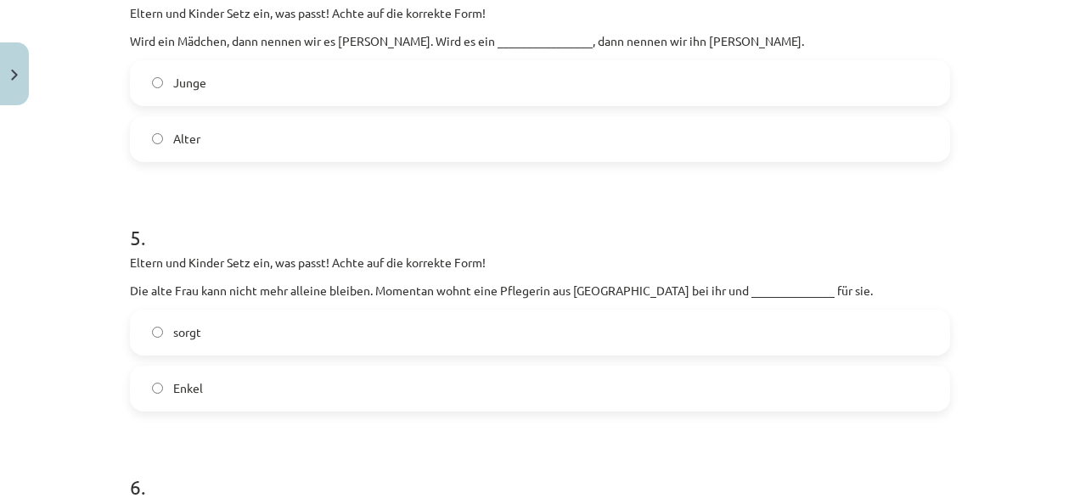
click at [504, 392] on label "Enkel" at bounding box center [540, 389] width 817 height 42
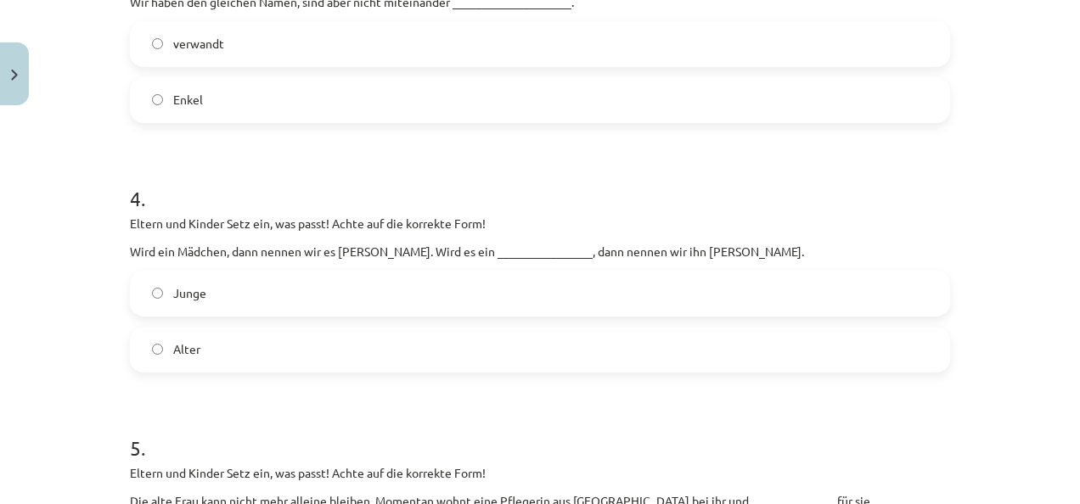
scroll to position [1300, 0]
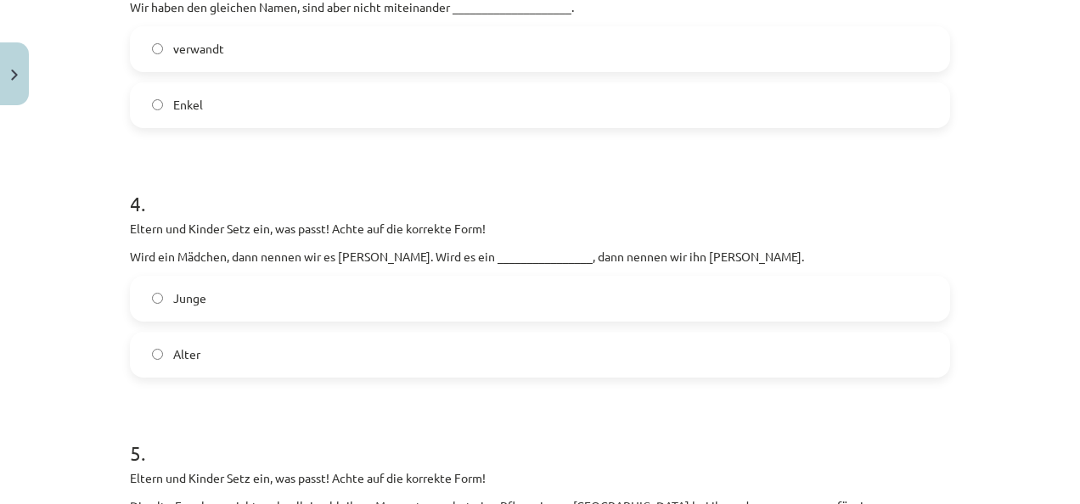
click at [686, 343] on label "Alter" at bounding box center [540, 355] width 817 height 42
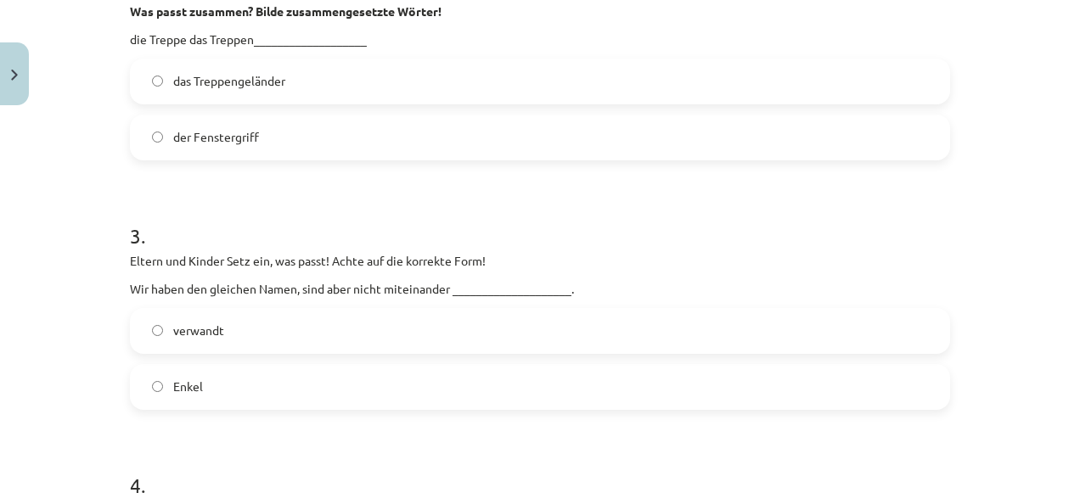
scroll to position [1013, 0]
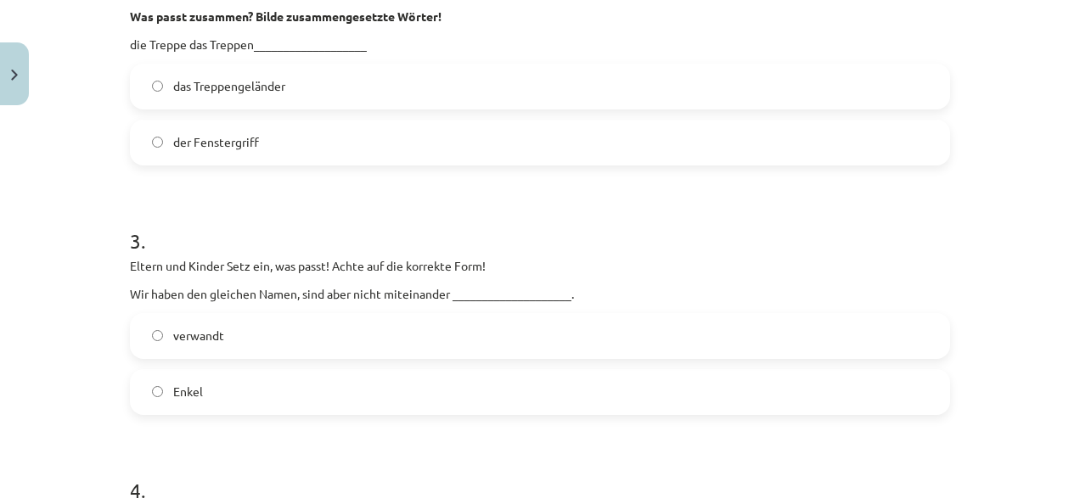
click at [783, 339] on label "verwandt" at bounding box center [540, 336] width 817 height 42
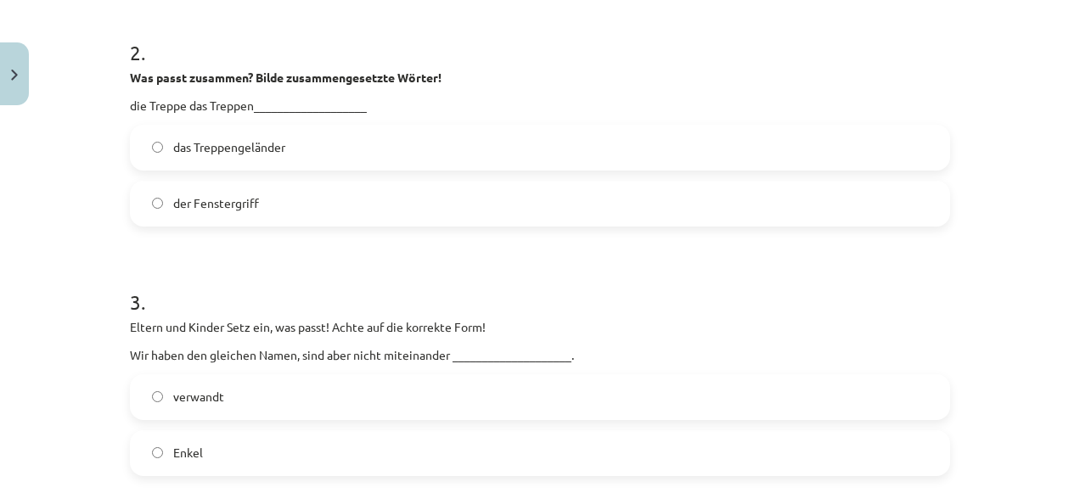
scroll to position [963, 0]
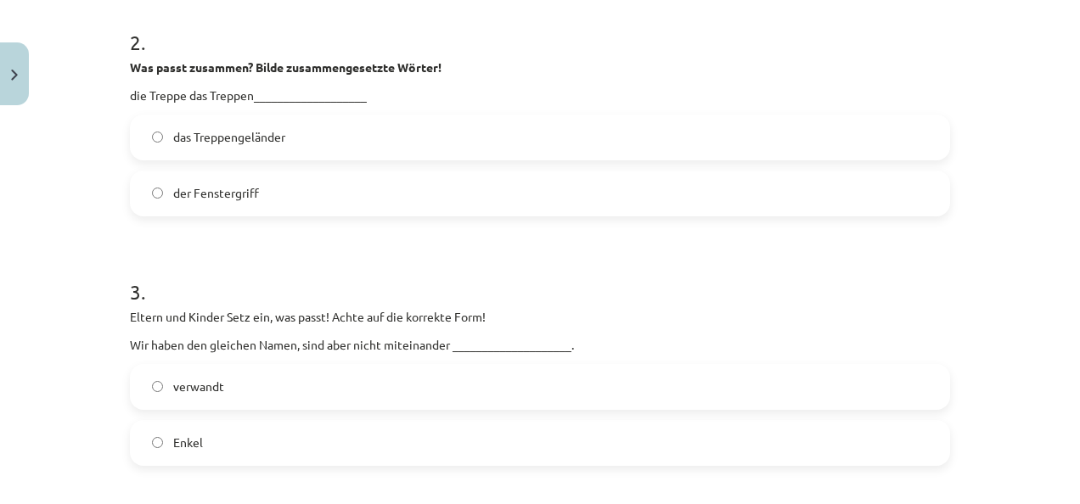
click at [711, 146] on label "das Treppengeländer" at bounding box center [540, 137] width 817 height 42
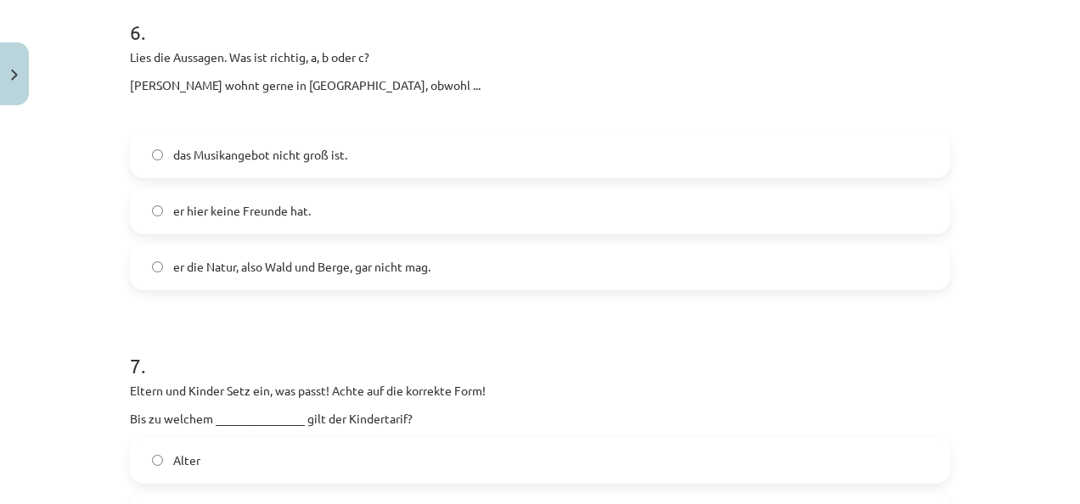
scroll to position [1966, 0]
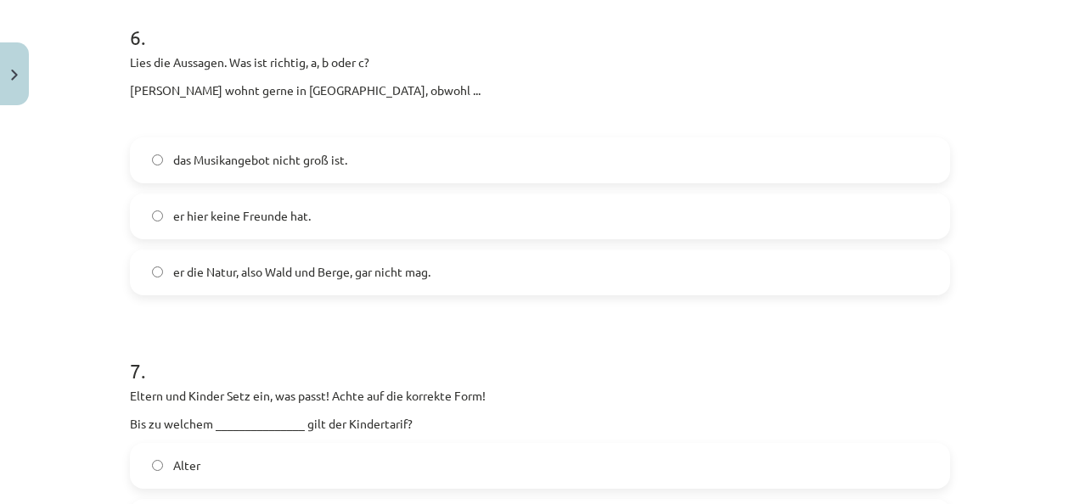
click at [835, 178] on label "das Musikangebot nicht groß ist." at bounding box center [540, 160] width 817 height 42
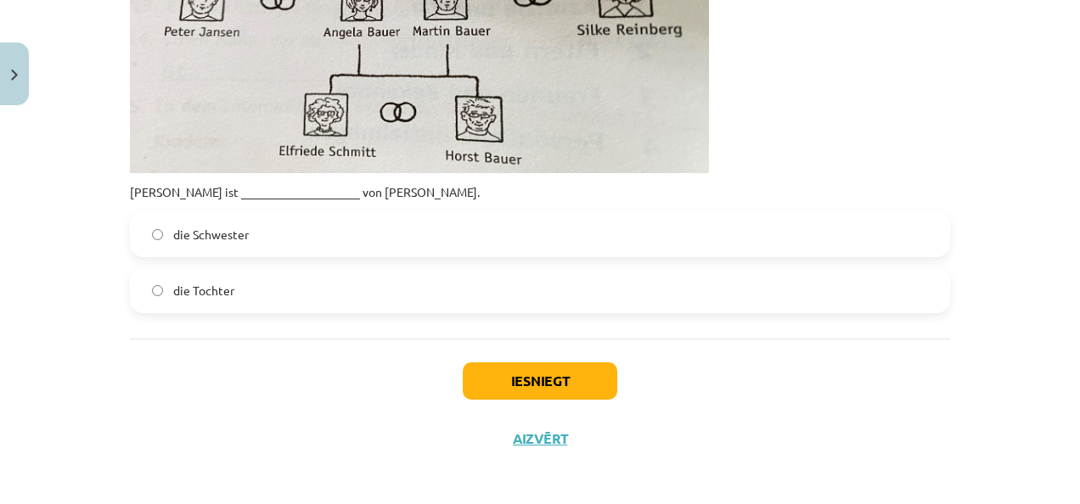
scroll to position [3702, 0]
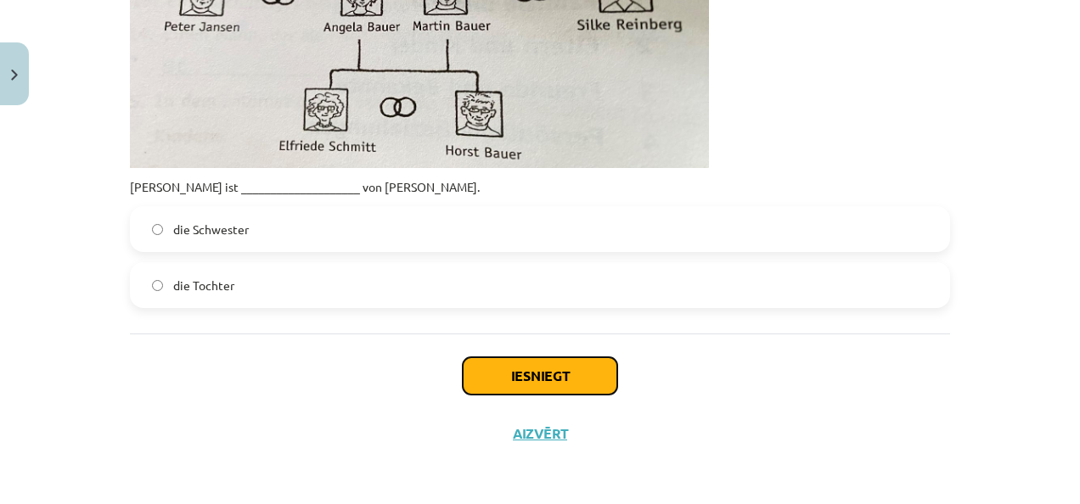
click at [528, 384] on button "Iesniegt" at bounding box center [540, 375] width 154 height 37
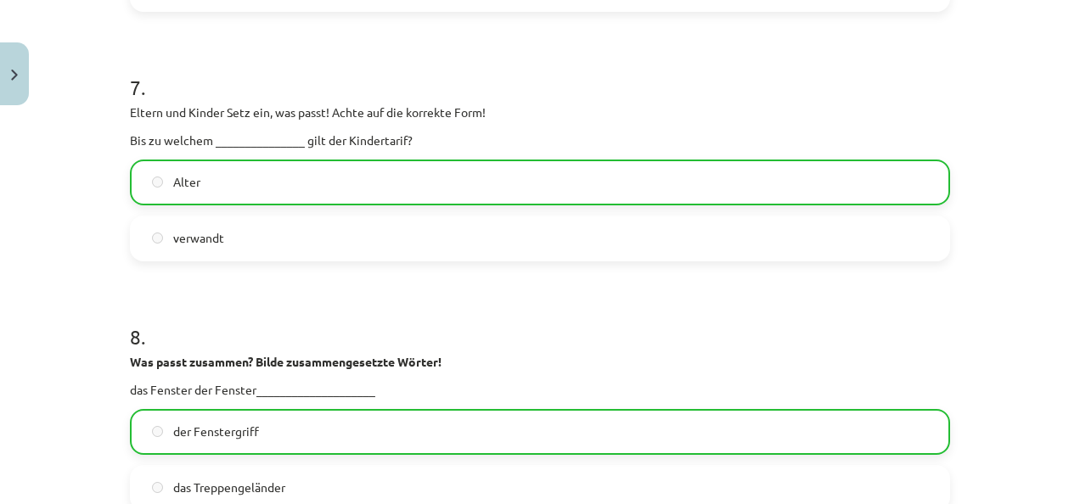
scroll to position [3756, 0]
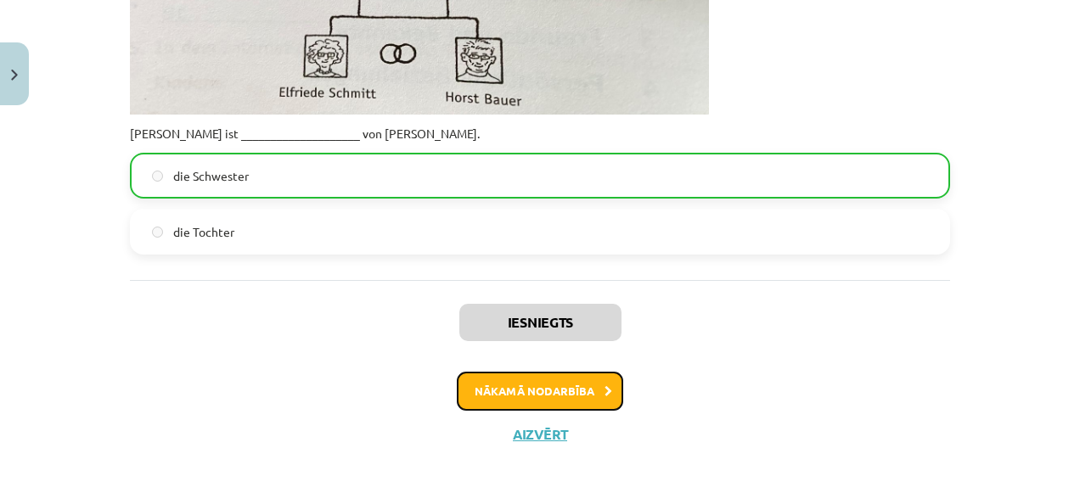
click at [570, 393] on button "Nākamā nodarbība" at bounding box center [540, 391] width 166 height 39
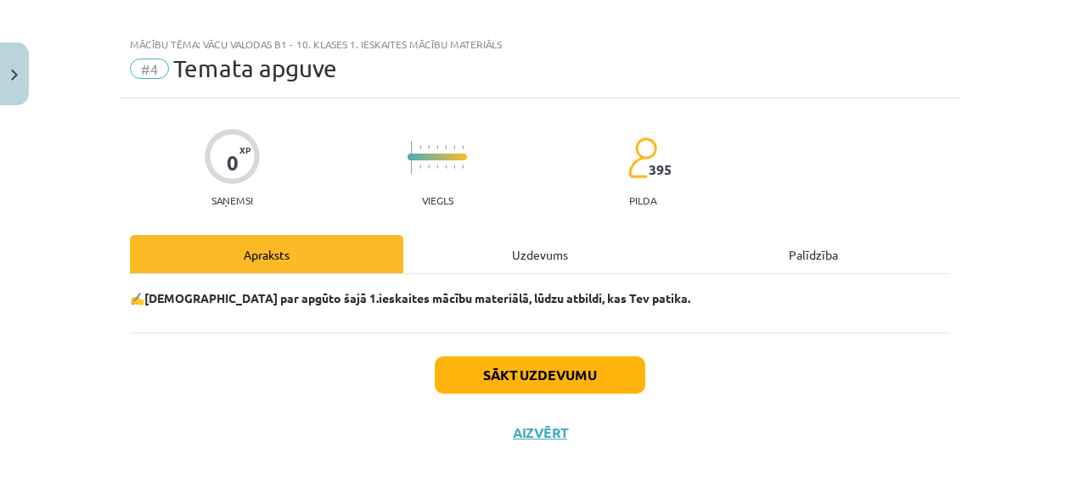
scroll to position [14, 0]
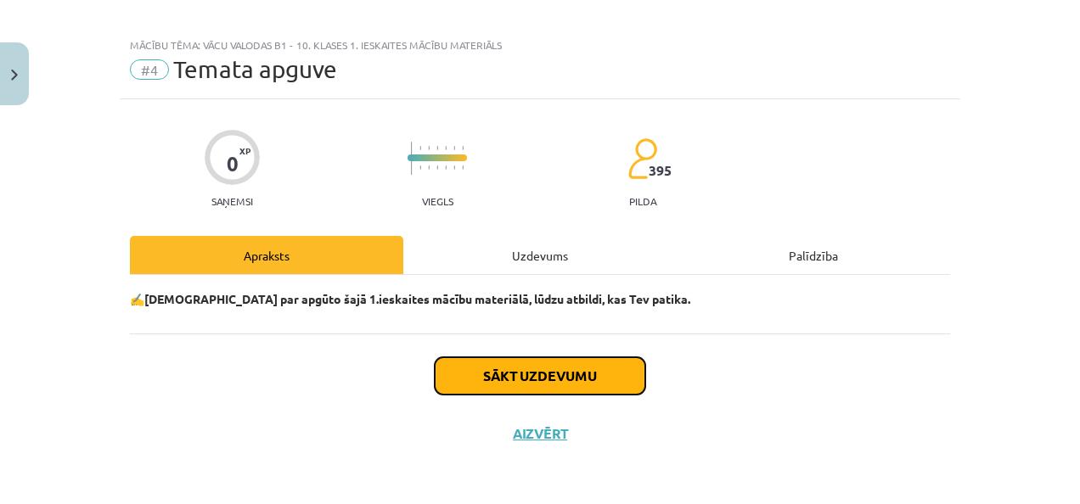
click at [531, 381] on button "Sākt uzdevumu" at bounding box center [540, 375] width 210 height 37
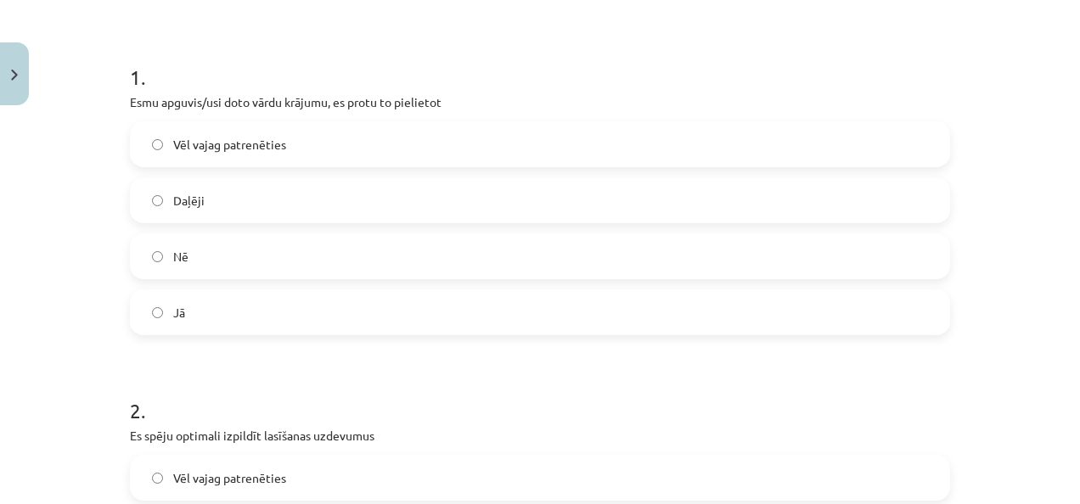
scroll to position [306, 0]
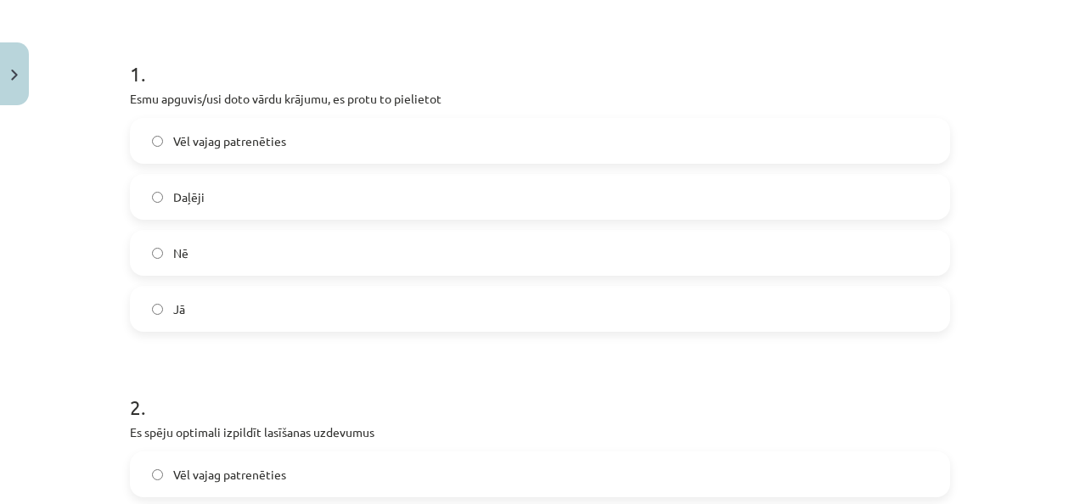
click at [785, 261] on label "Nē" at bounding box center [540, 253] width 817 height 42
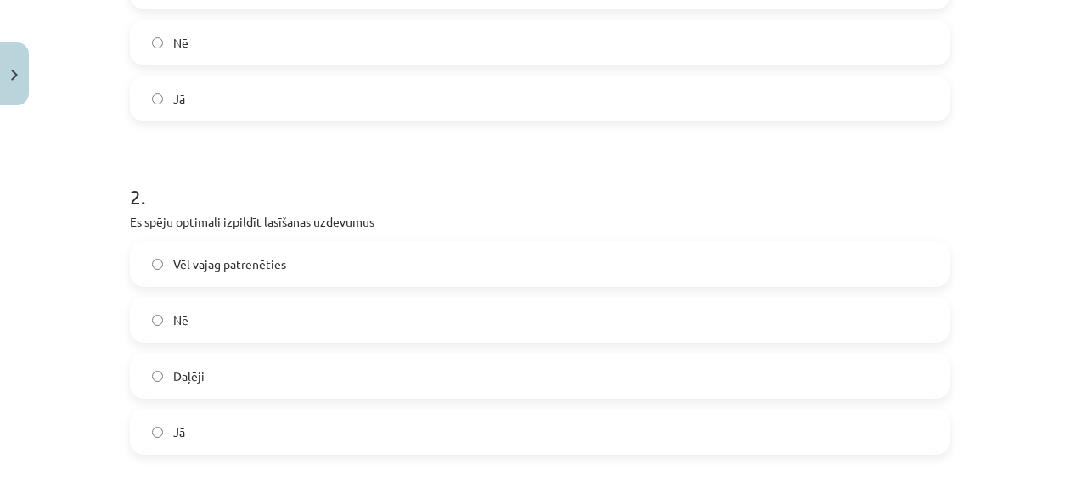
scroll to position [576, 0]
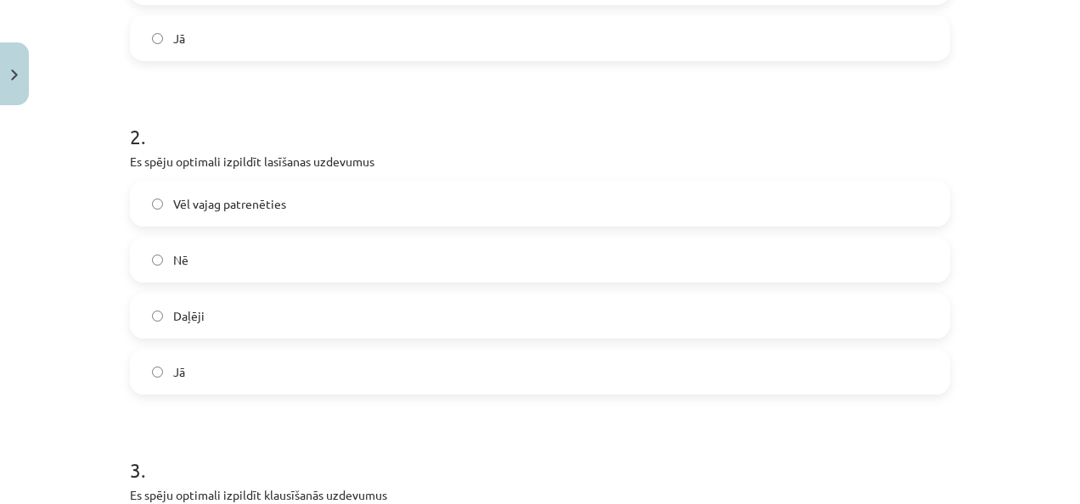
click at [909, 199] on label "Vēl vajag patrenēties" at bounding box center [540, 203] width 817 height 42
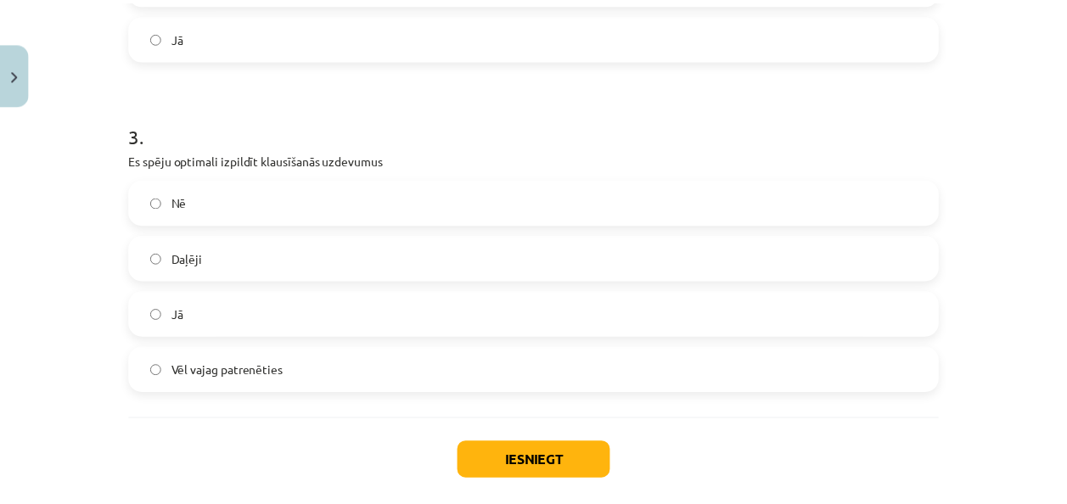
scroll to position [918, 0]
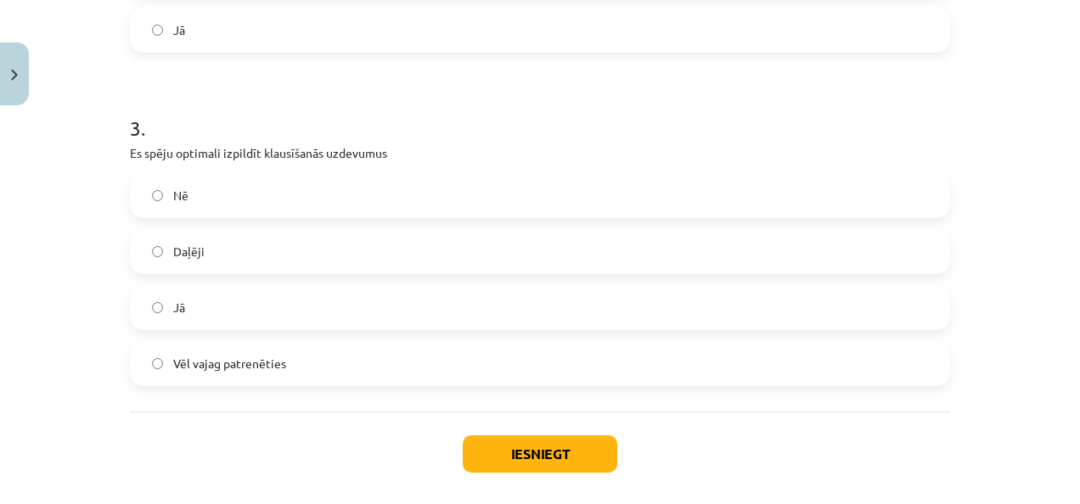
click at [928, 188] on label "Nē" at bounding box center [540, 195] width 817 height 42
click at [542, 453] on button "Iesniegt" at bounding box center [540, 453] width 154 height 37
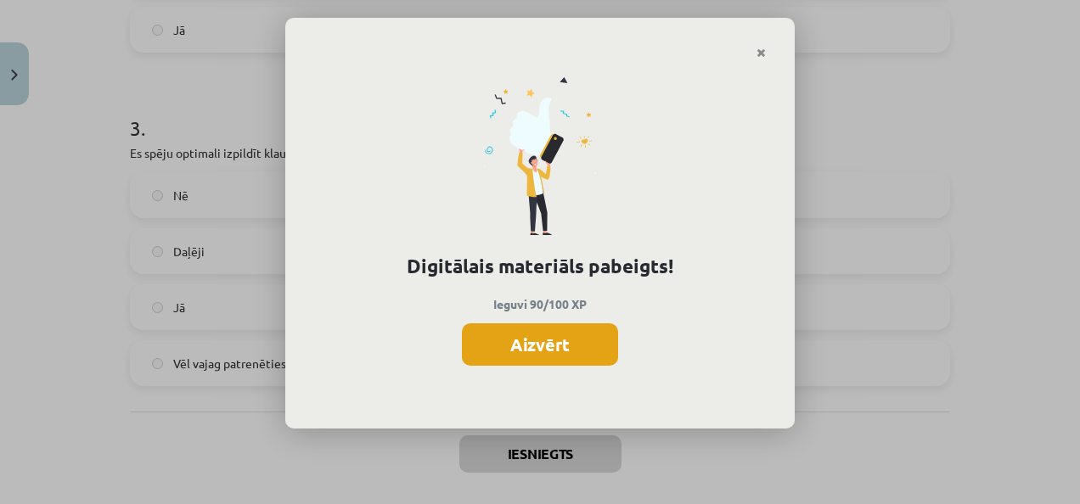
click at [570, 351] on button "Aizvērt" at bounding box center [540, 344] width 156 height 42
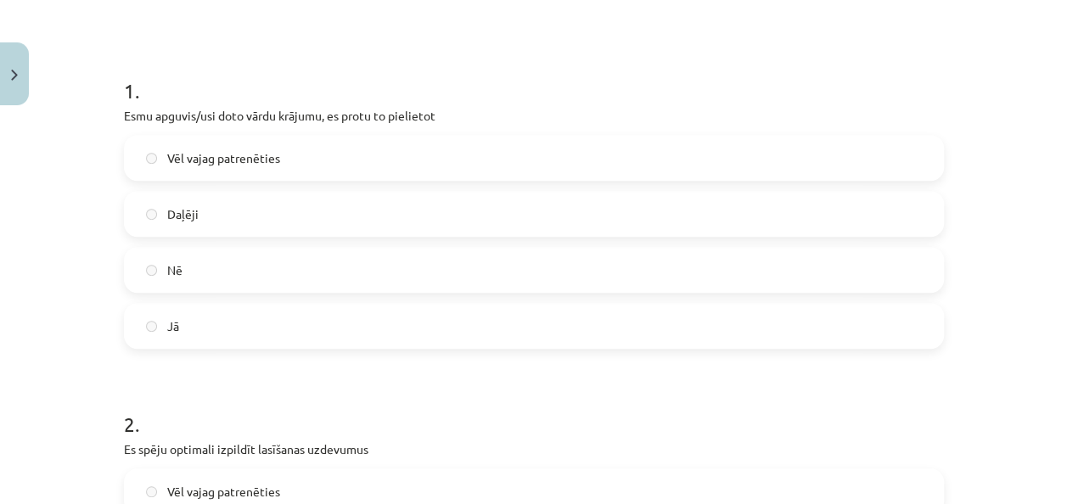
scroll to position [0, 0]
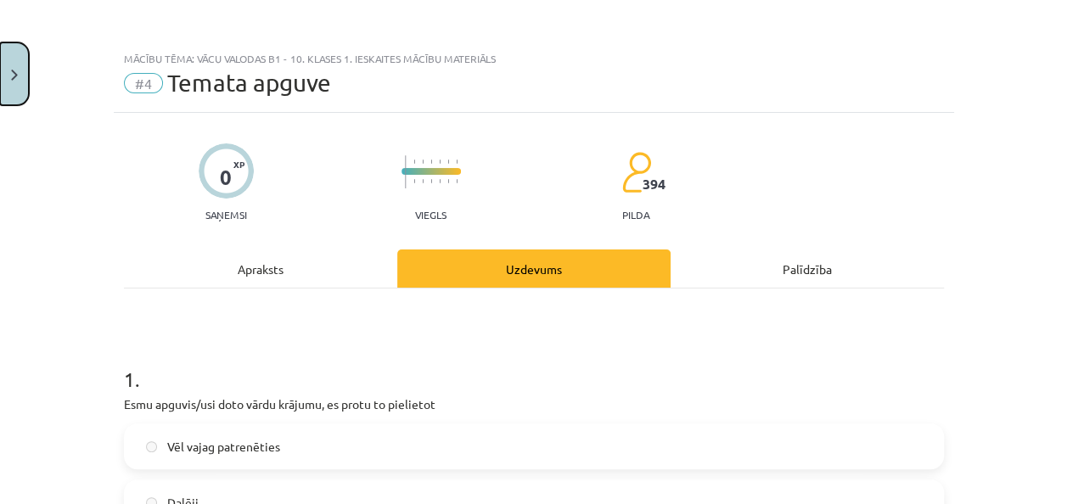
click at [7, 92] on button "Close" at bounding box center [14, 73] width 29 height 63
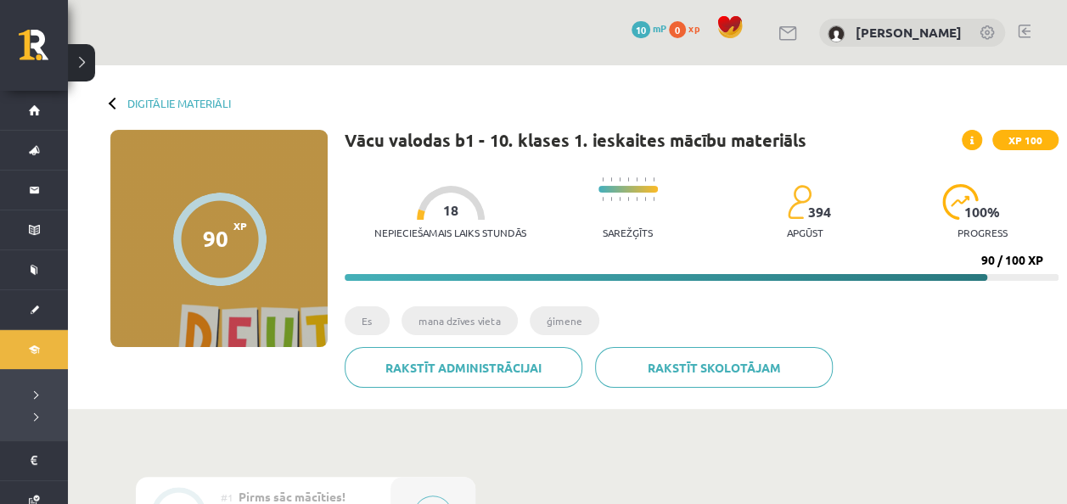
click at [115, 104] on div at bounding box center [115, 103] width 12 height 12
click at [113, 104] on div at bounding box center [115, 103] width 12 height 12
click at [166, 98] on link "Digitālie materiāli" at bounding box center [179, 103] width 104 height 13
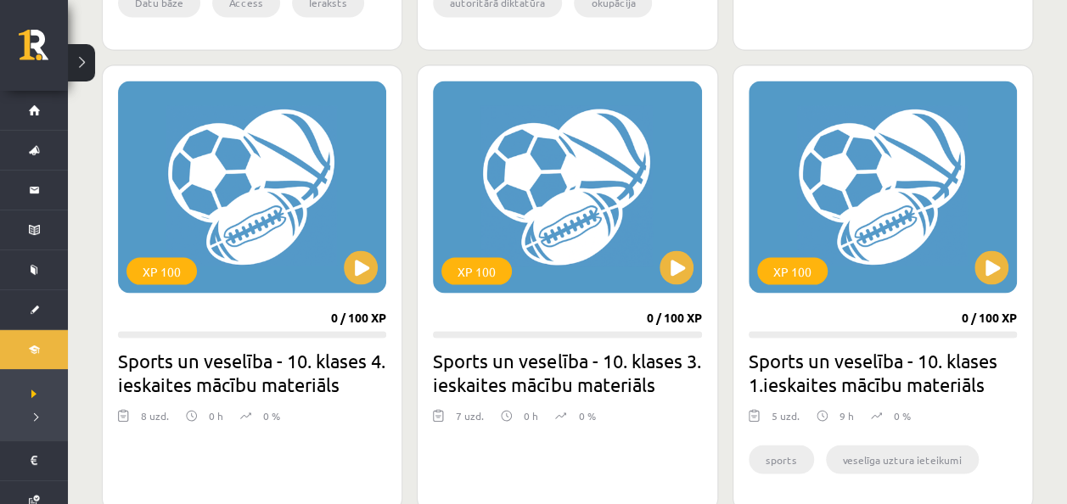
scroll to position [1525, 0]
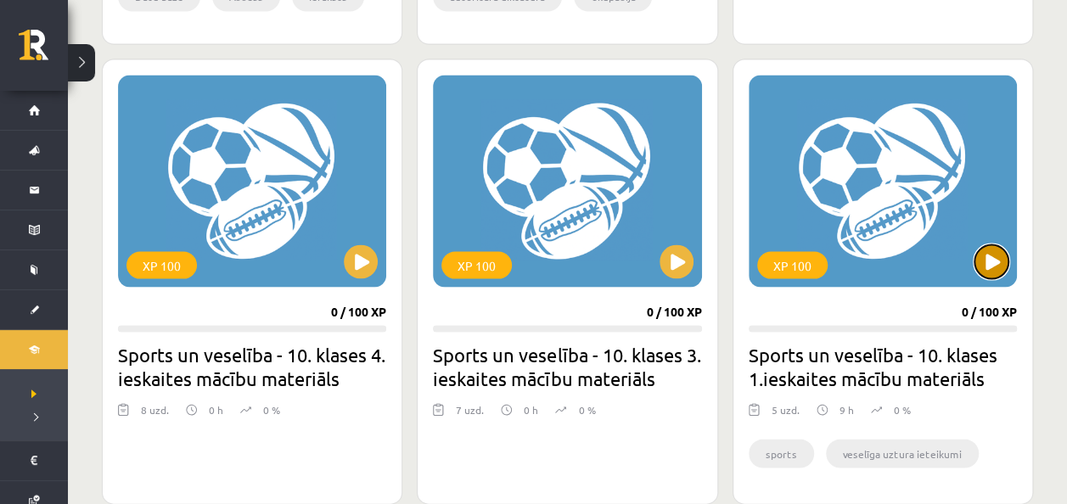
click at [991, 260] on button at bounding box center [991, 261] width 34 height 34
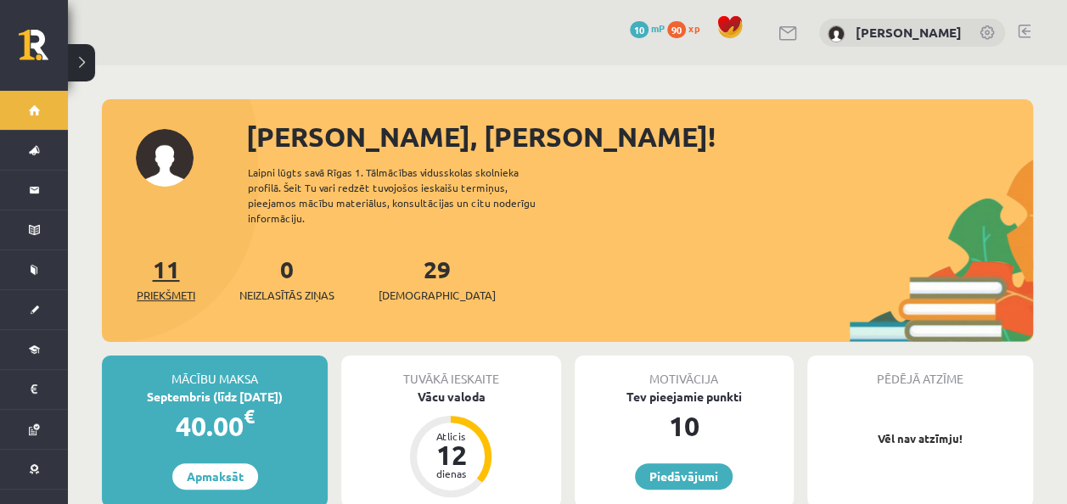
click at [158, 261] on link "11 Priekšmeti" at bounding box center [166, 279] width 59 height 50
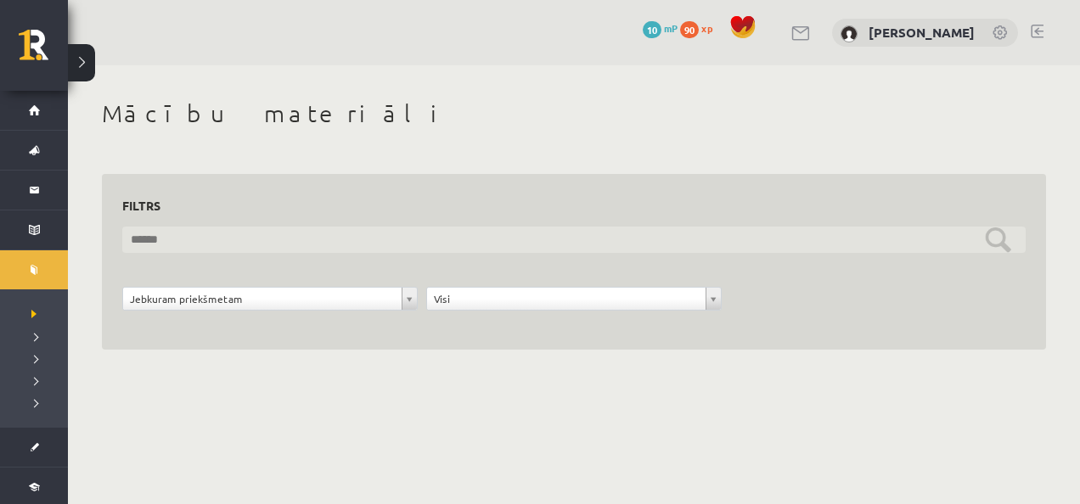
click at [979, 245] on input "text" at bounding box center [573, 240] width 903 height 26
type input "**********"
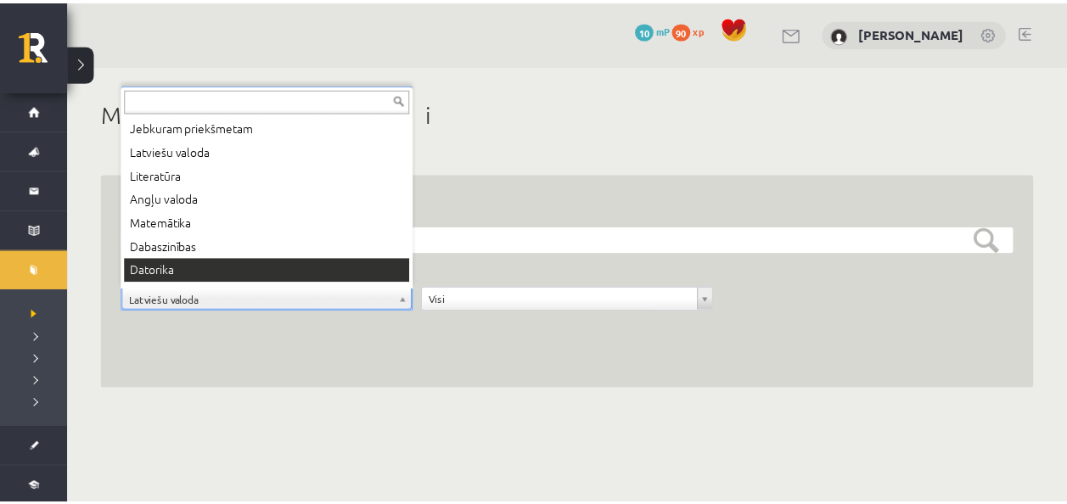
scroll to position [20, 0]
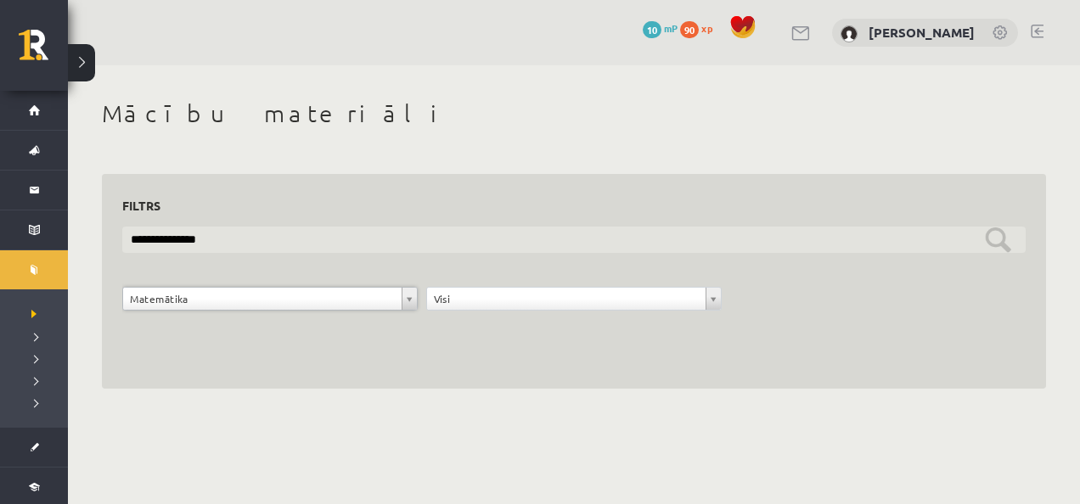
click at [951, 233] on input "**********" at bounding box center [573, 240] width 903 height 26
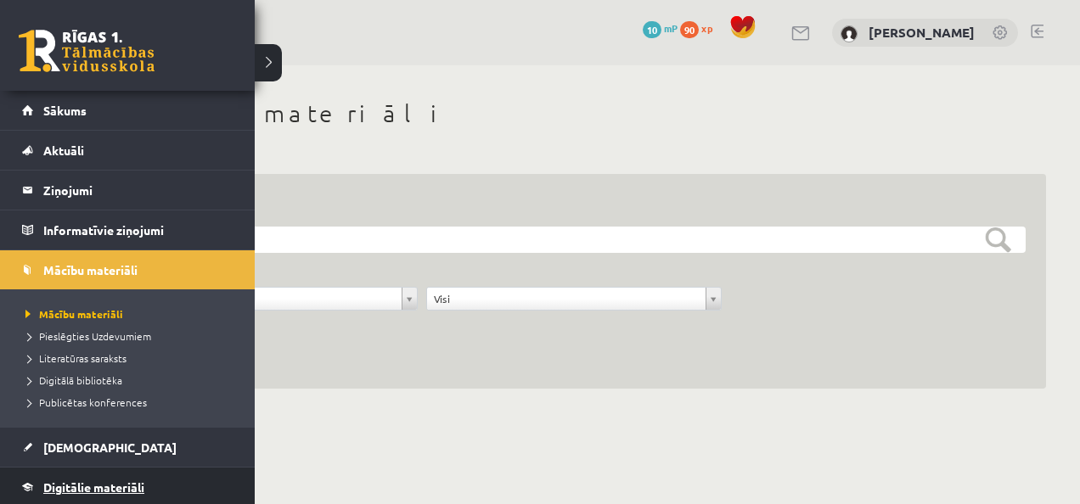
click at [88, 484] on span "Digitālie materiāli" at bounding box center [93, 487] width 101 height 15
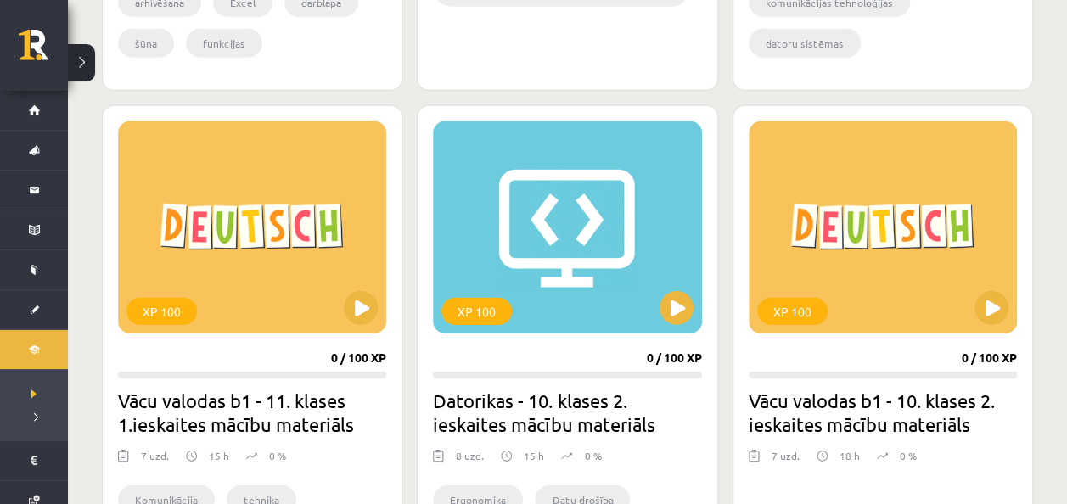
scroll to position [2533, 0]
